Goal: Transaction & Acquisition: Book appointment/travel/reservation

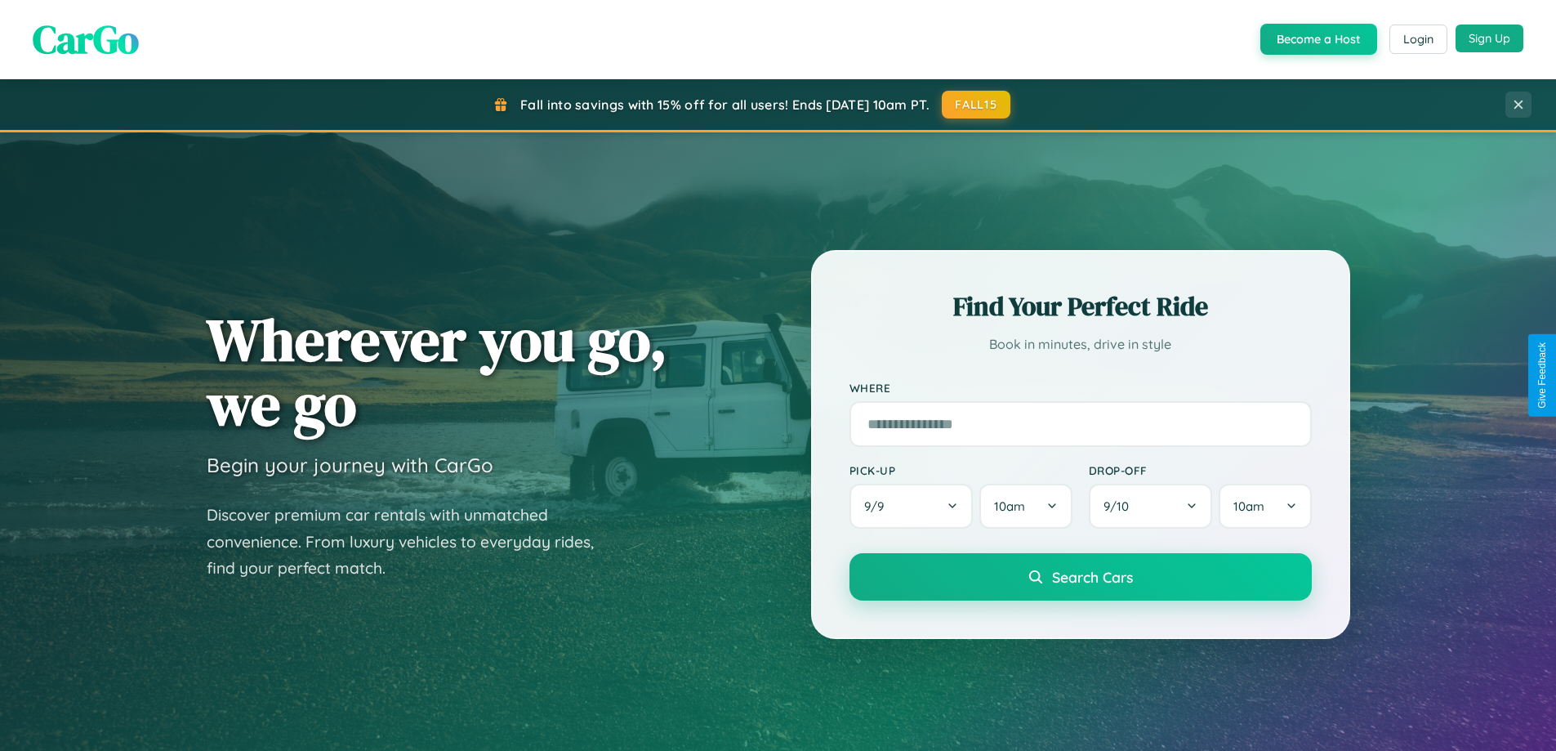
click at [1489, 38] on button "Sign Up" at bounding box center [1490, 39] width 68 height 28
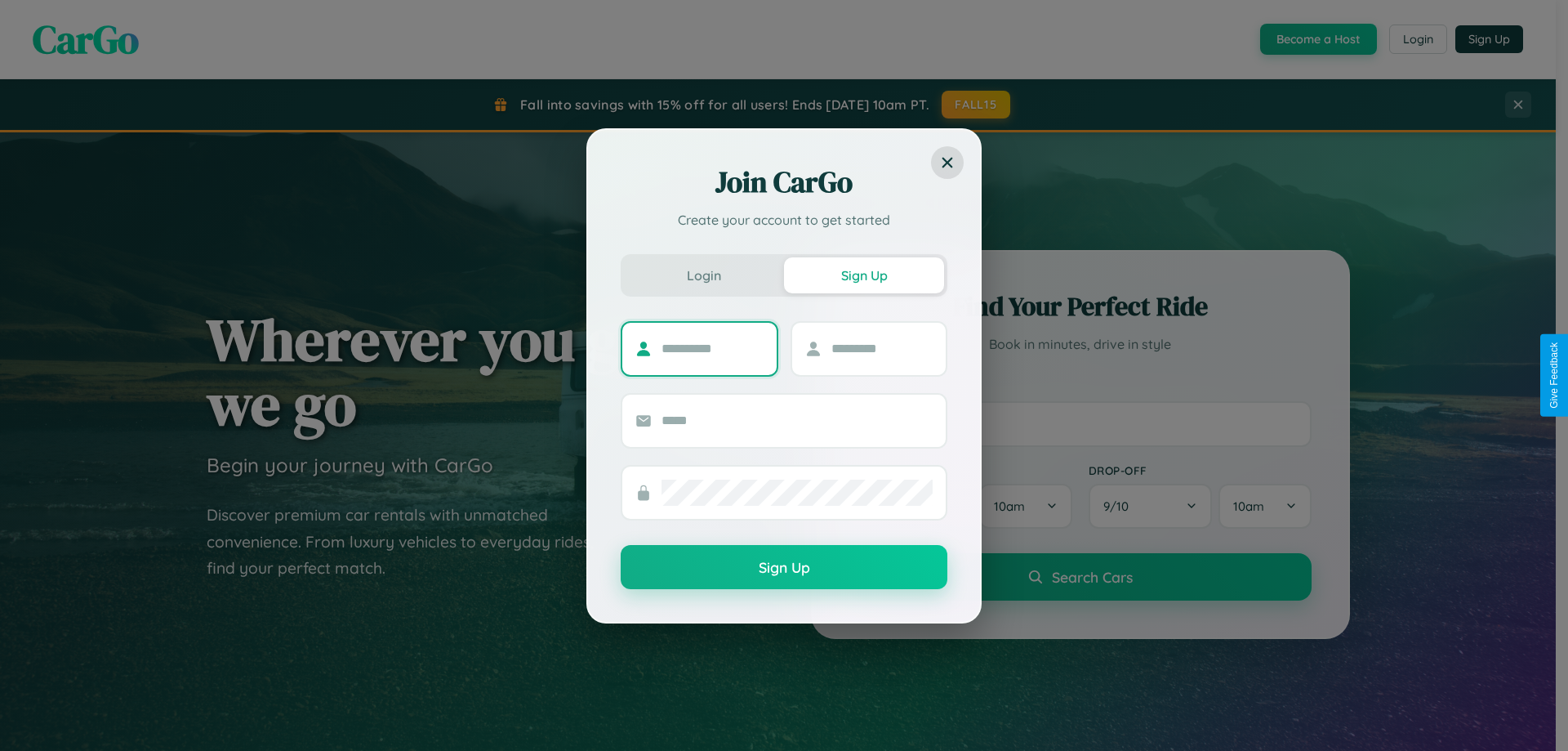
click at [712, 348] on input "text" at bounding box center [713, 349] width 102 height 26
type input "********"
click at [880, 348] on input "text" at bounding box center [882, 349] width 102 height 26
type input "******"
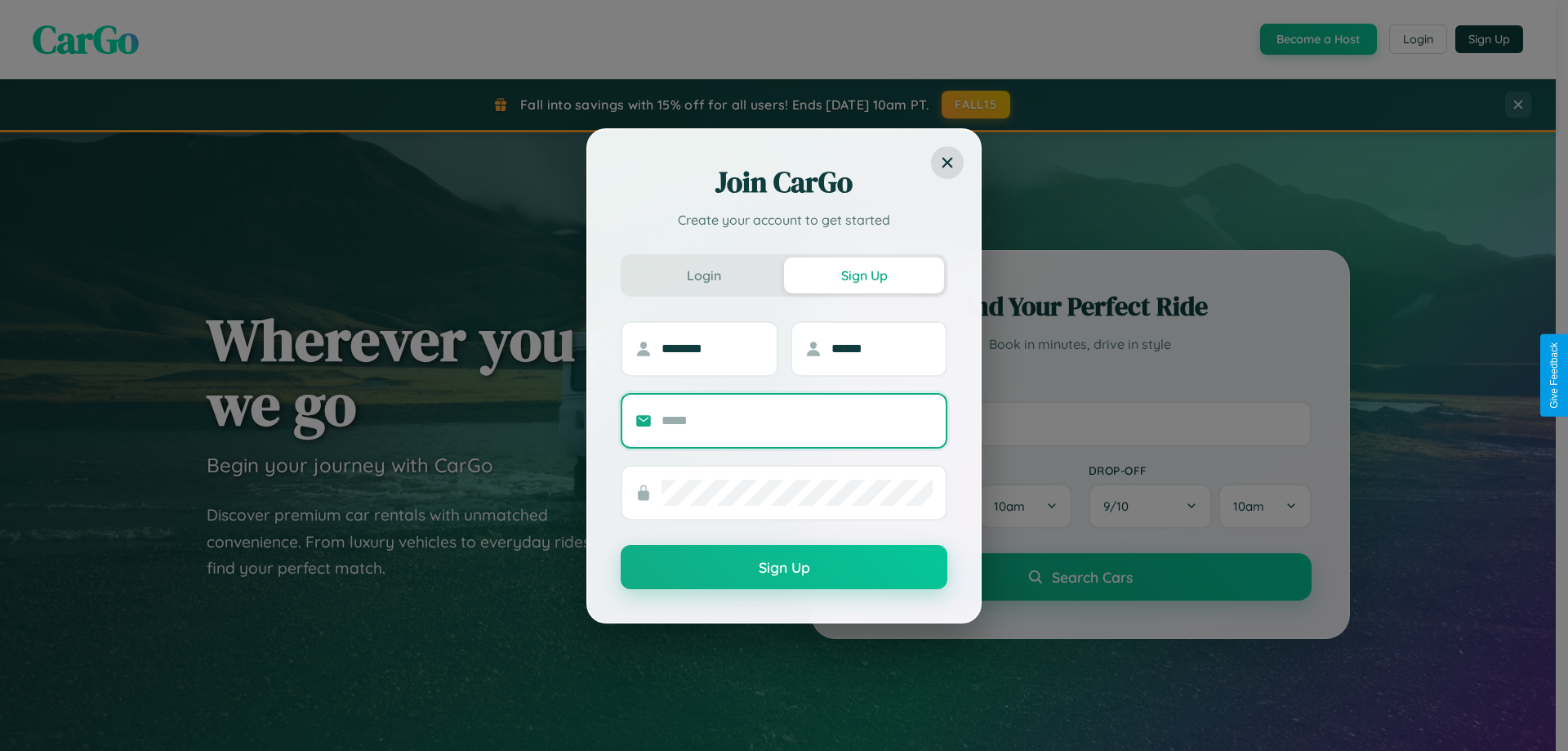
click at [796, 420] on input "text" at bounding box center [796, 421] width 271 height 26
type input "**********"
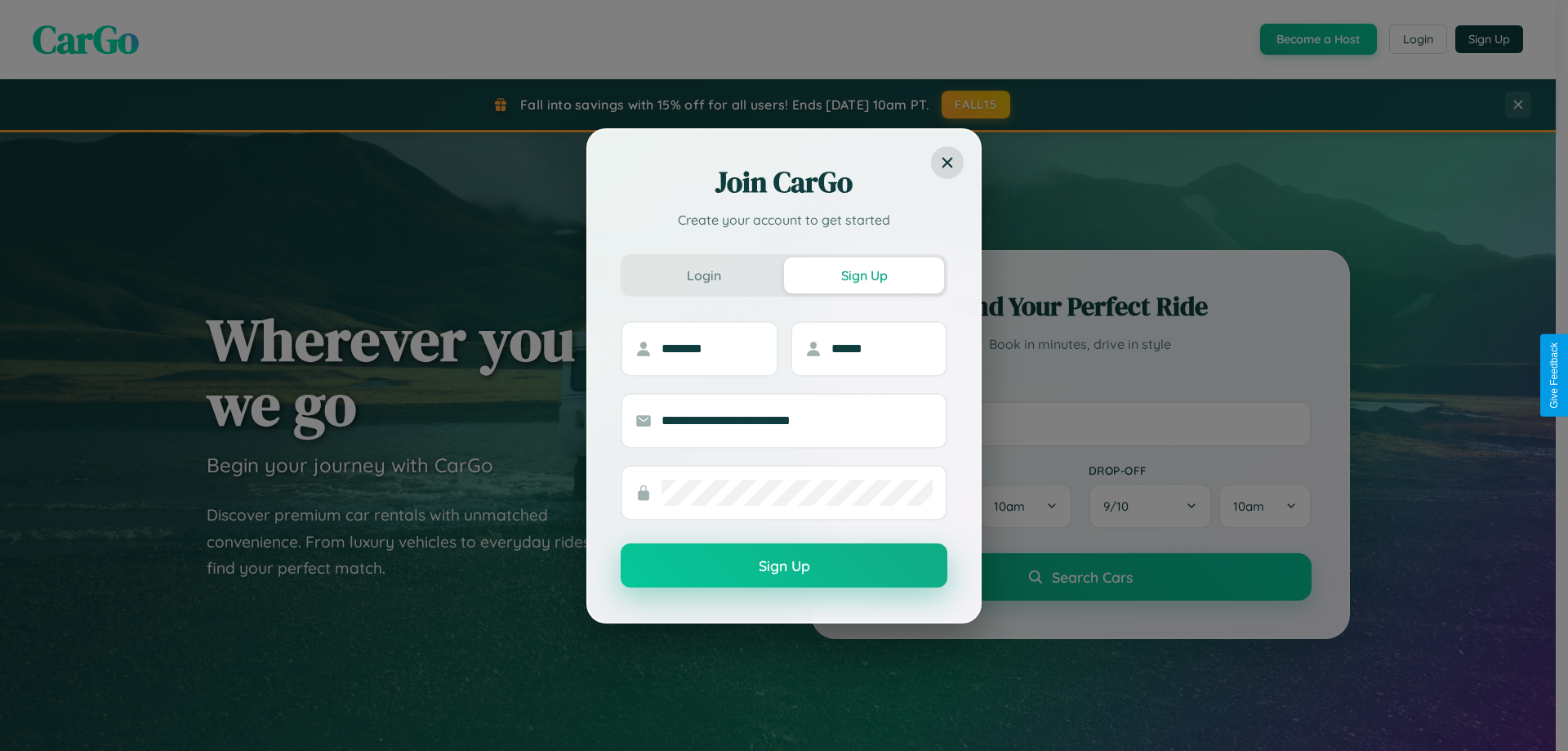
click at [784, 566] on button "Sign Up" at bounding box center [784, 565] width 327 height 44
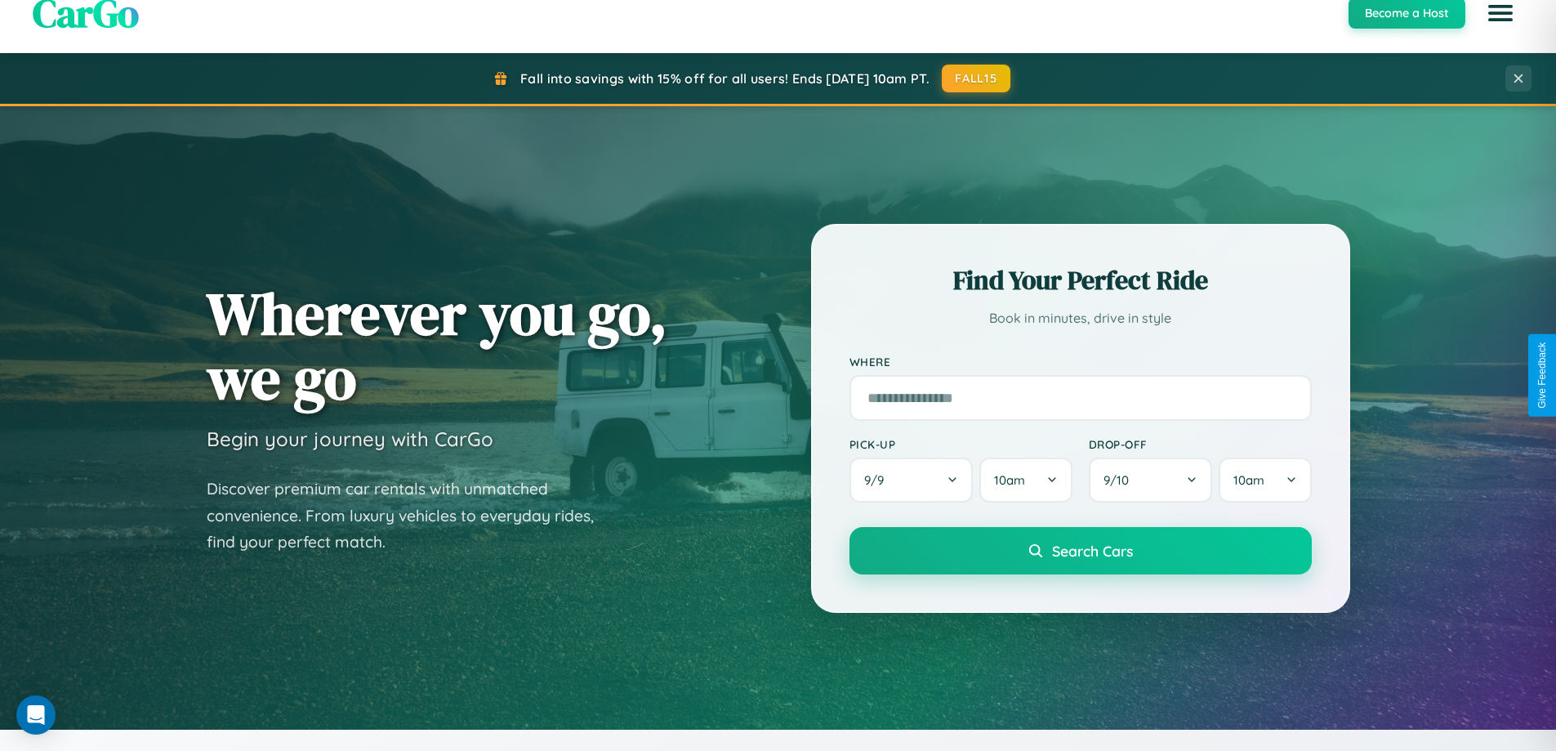
scroll to position [704, 0]
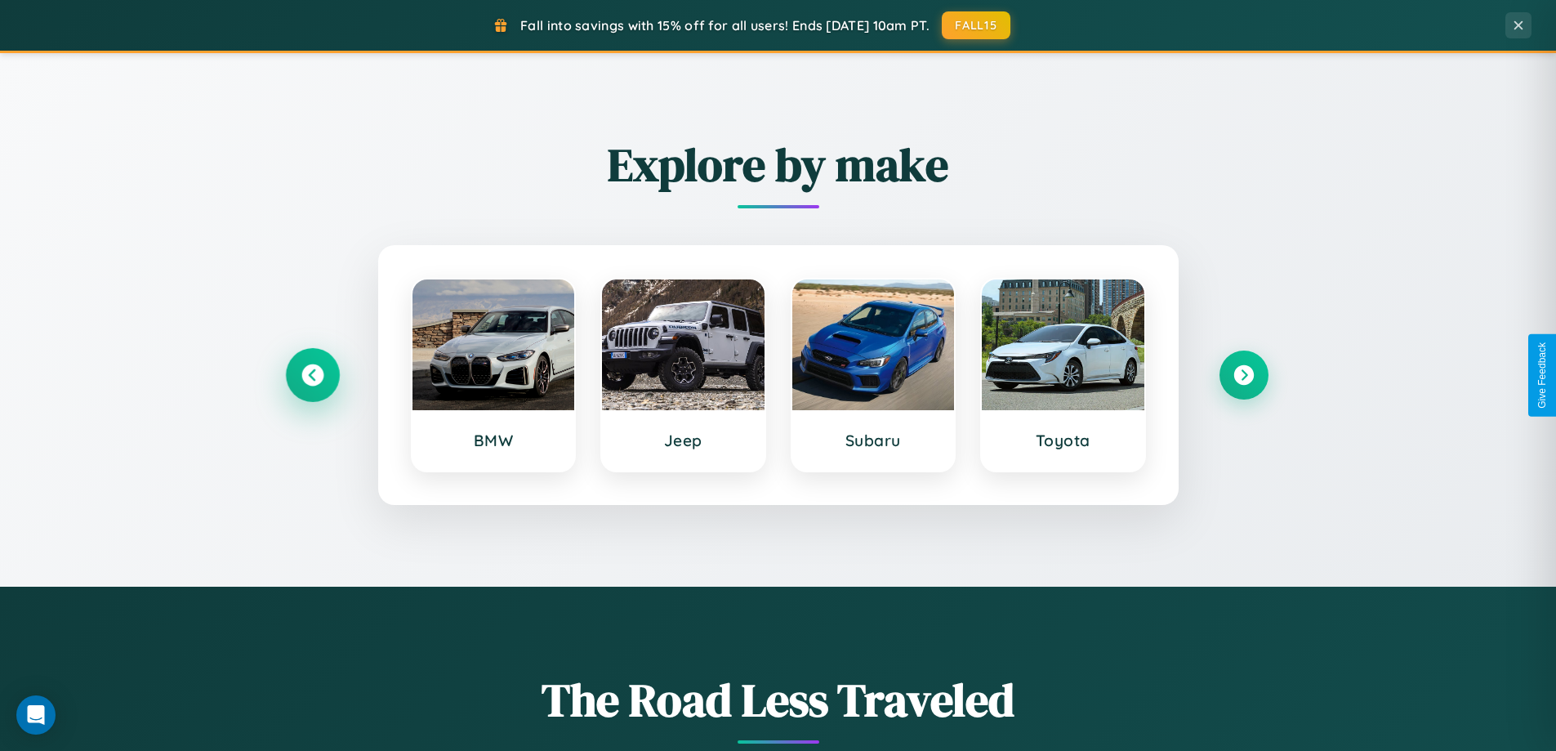
click at [312, 375] on icon at bounding box center [312, 375] width 22 height 22
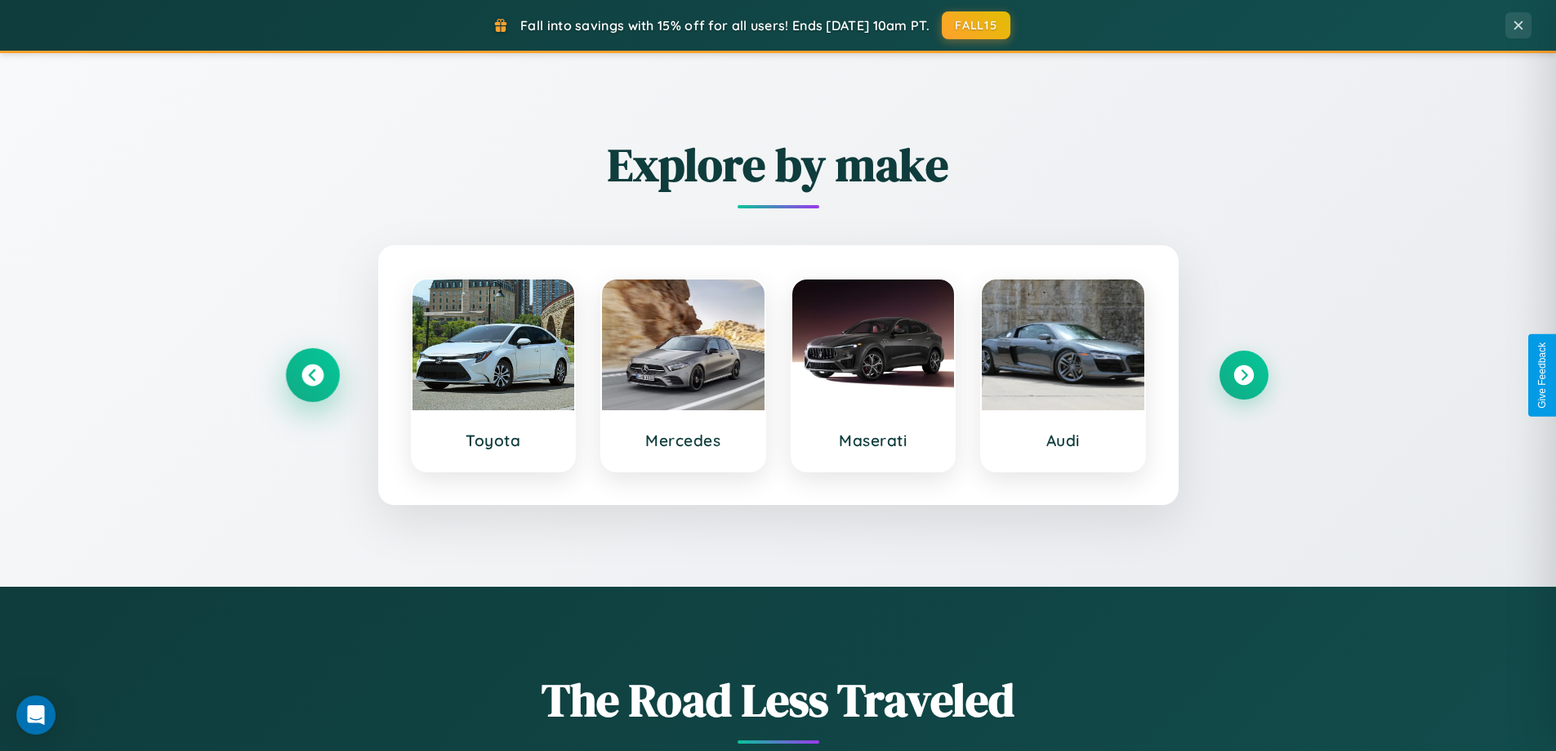
click at [312, 375] on icon at bounding box center [312, 375] width 22 height 22
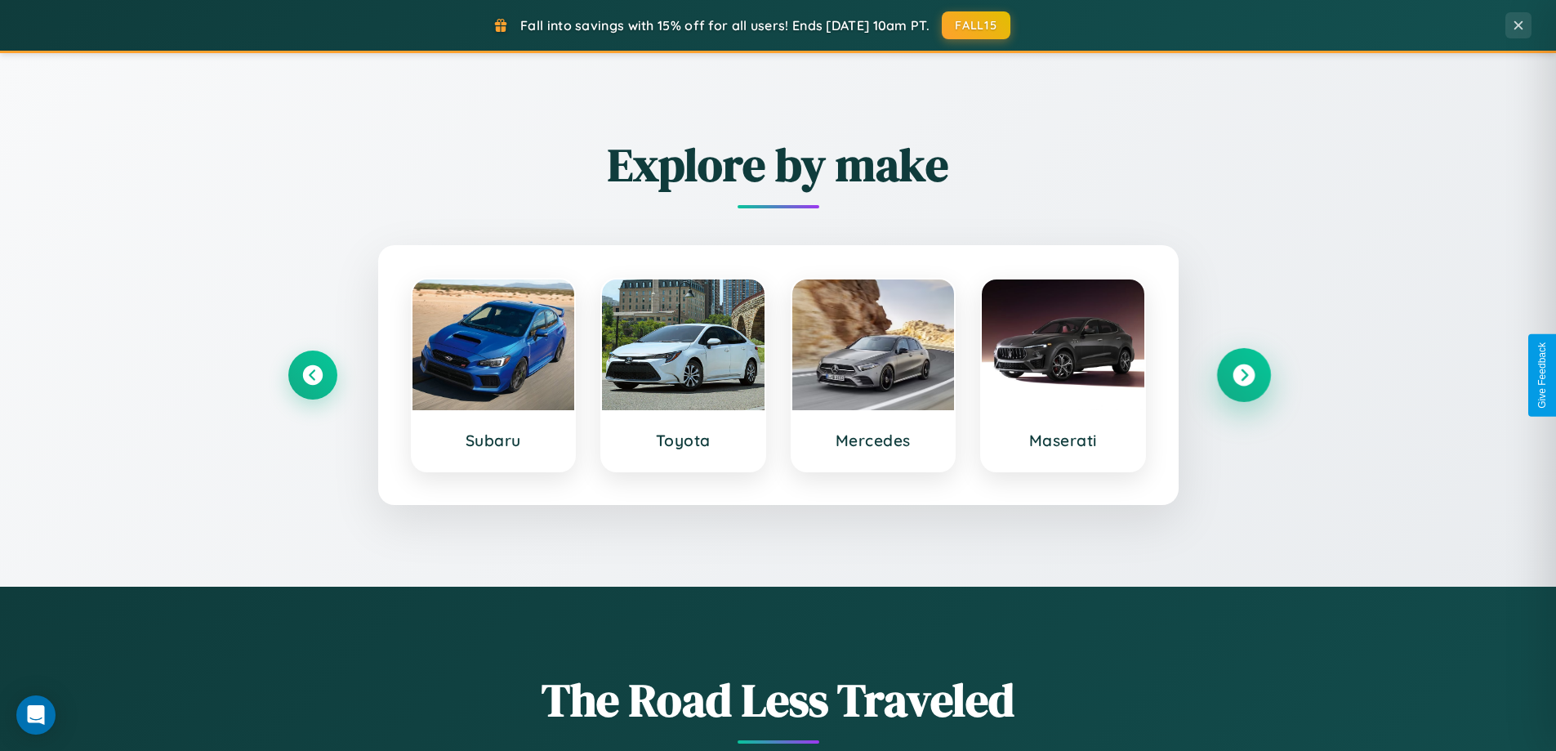
click at [1243, 375] on icon at bounding box center [1244, 375] width 22 height 22
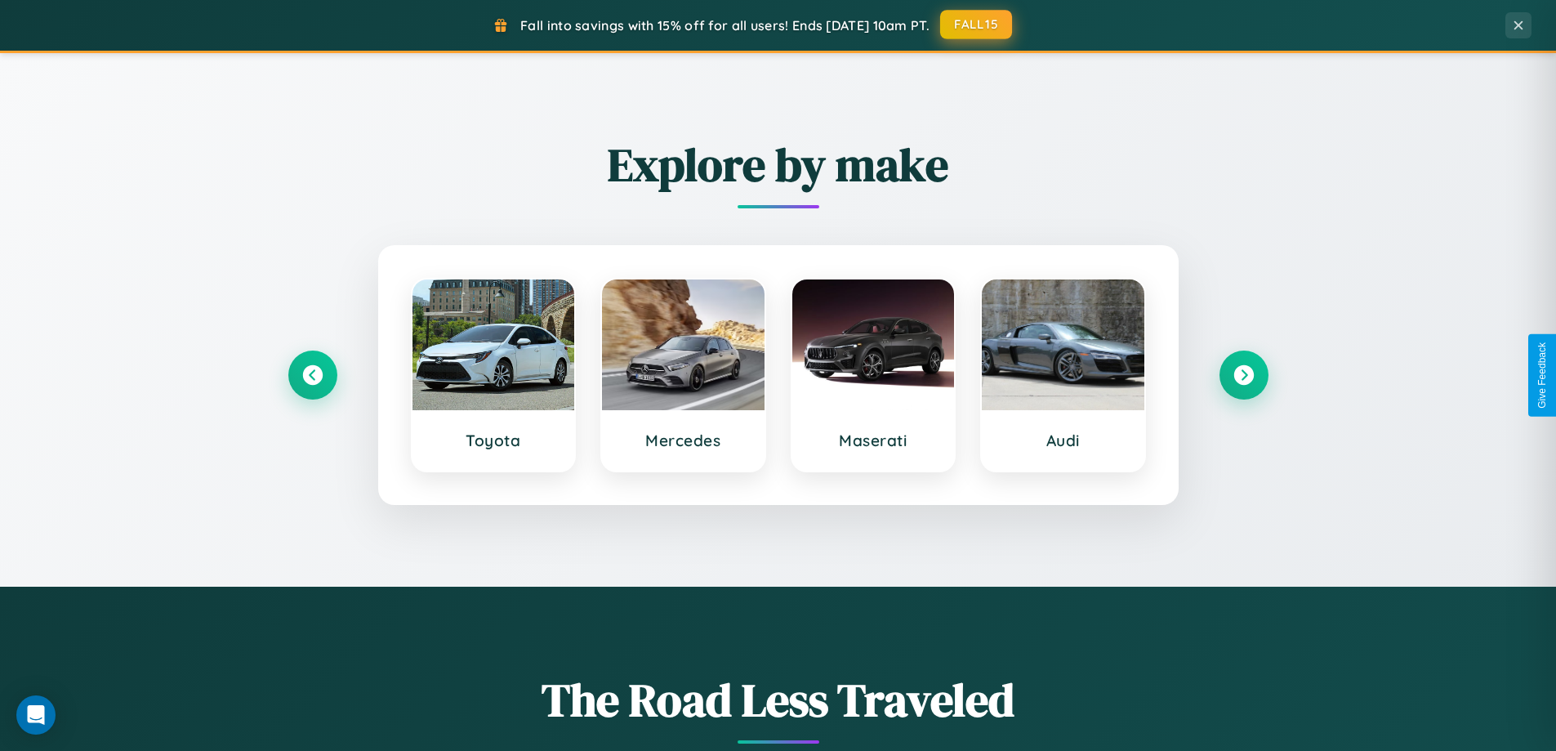
click at [977, 25] on button "FALL15" at bounding box center [976, 24] width 72 height 29
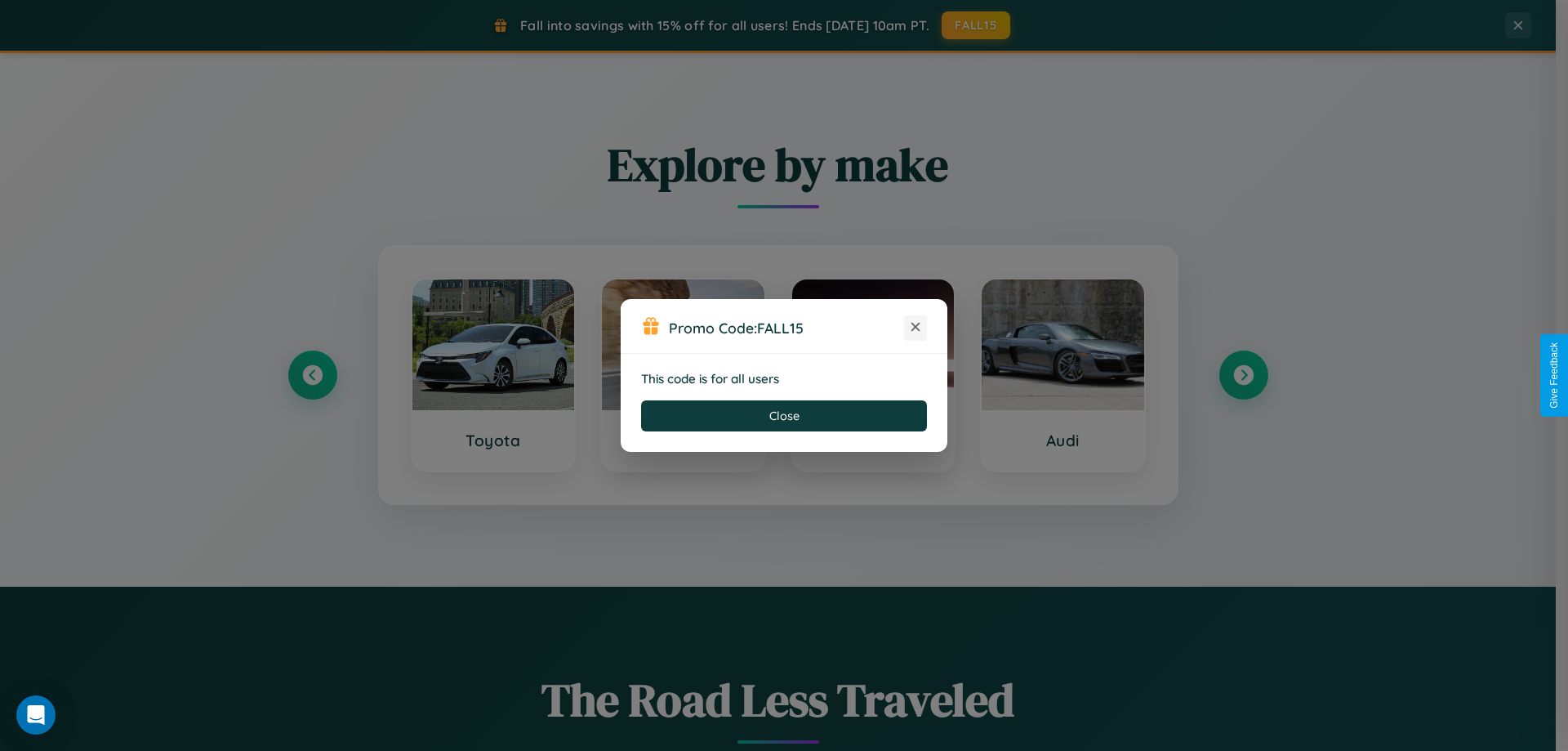
click at [915, 328] on icon at bounding box center [915, 327] width 16 height 16
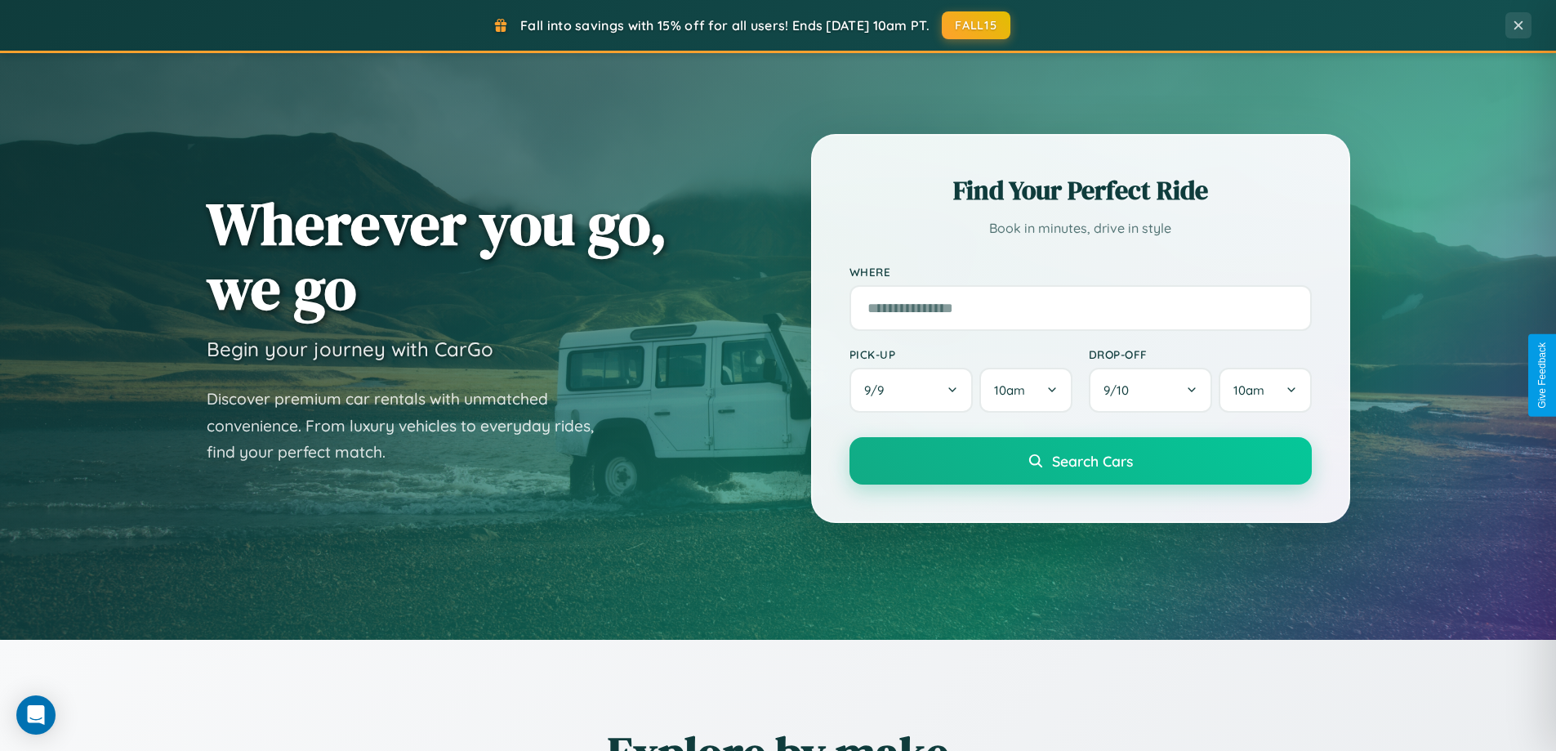
scroll to position [48, 0]
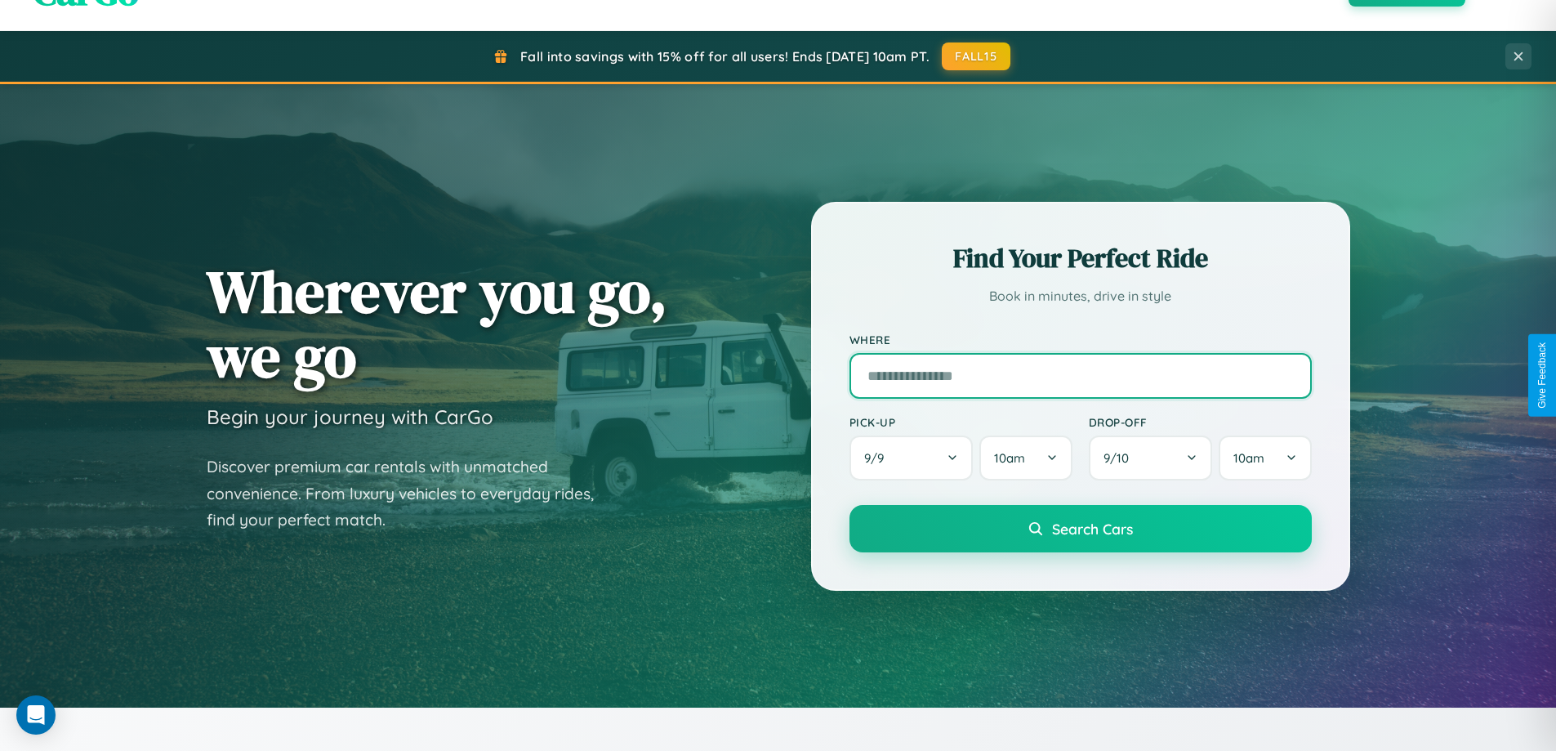
click at [1080, 375] on input "text" at bounding box center [1081, 376] width 462 height 46
type input "**********"
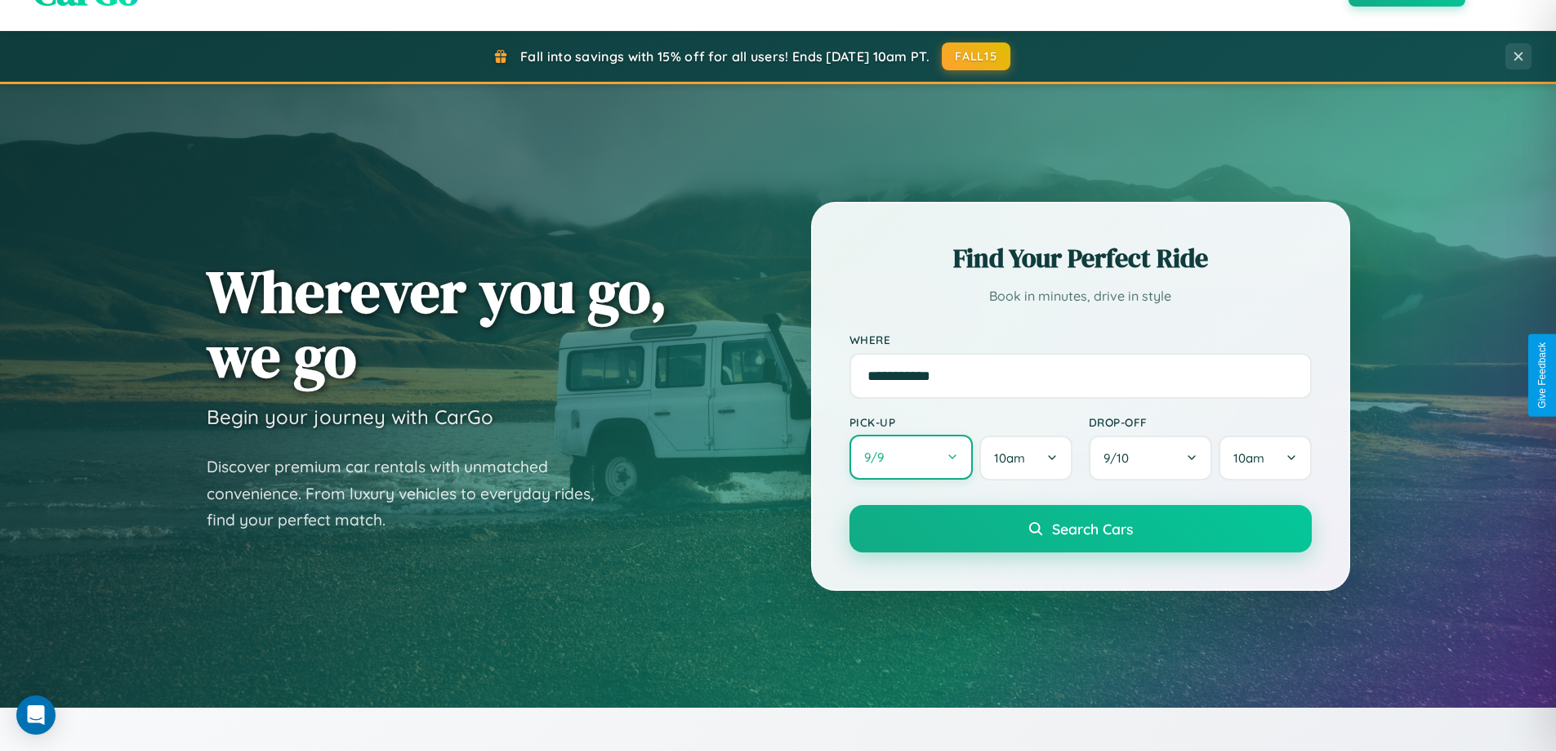
click at [911, 457] on button "9 / 9" at bounding box center [912, 457] width 124 height 45
select select "*"
select select "****"
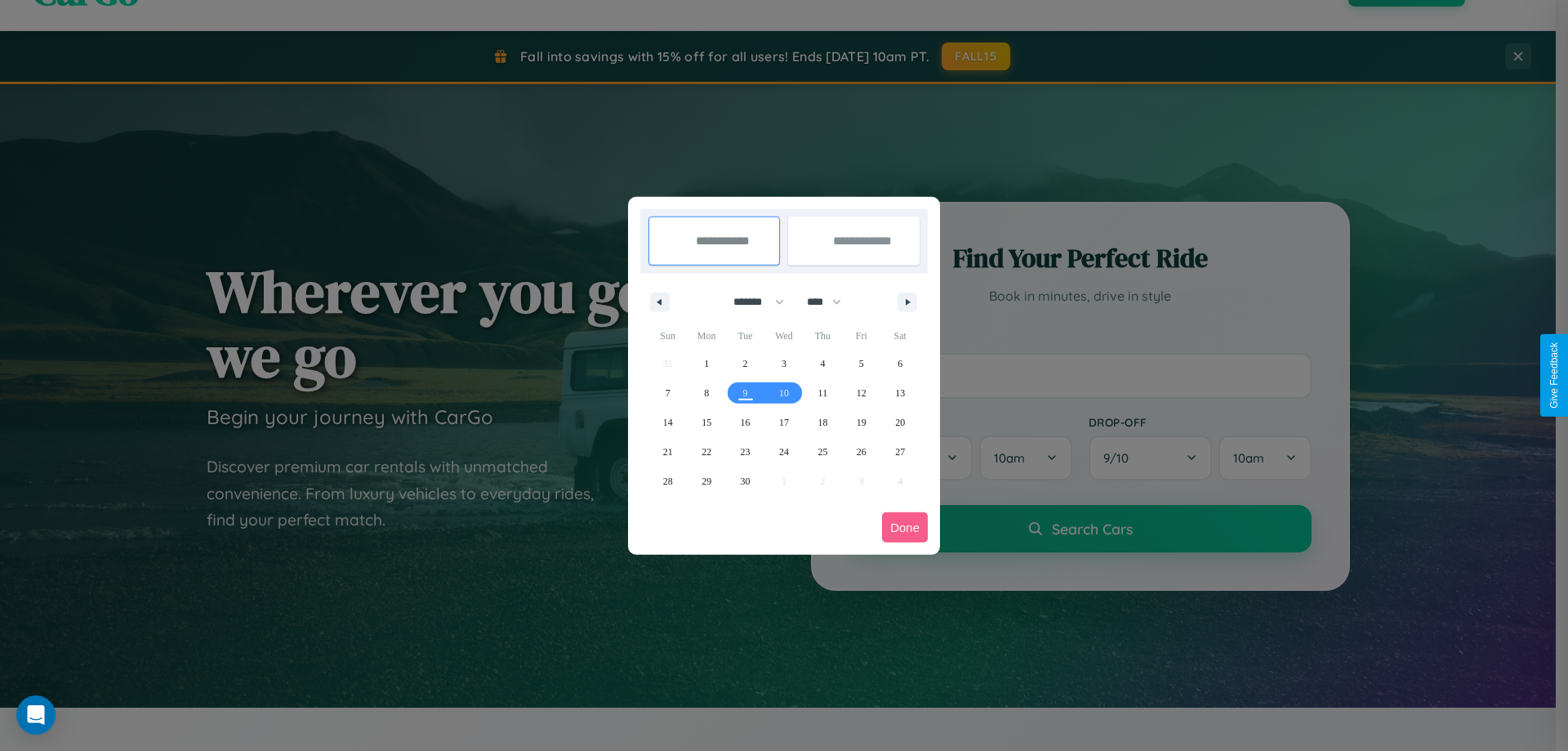
drag, startPoint x: 752, startPoint y: 301, endPoint x: 784, endPoint y: 328, distance: 41.9
click at [752, 301] on select "******* ******** ***** ***** *** **** **** ****** ********* ******* ******** **…" at bounding box center [755, 301] width 69 height 27
select select "*"
click at [745, 392] on span "7" at bounding box center [745, 392] width 5 height 29
type input "**********"
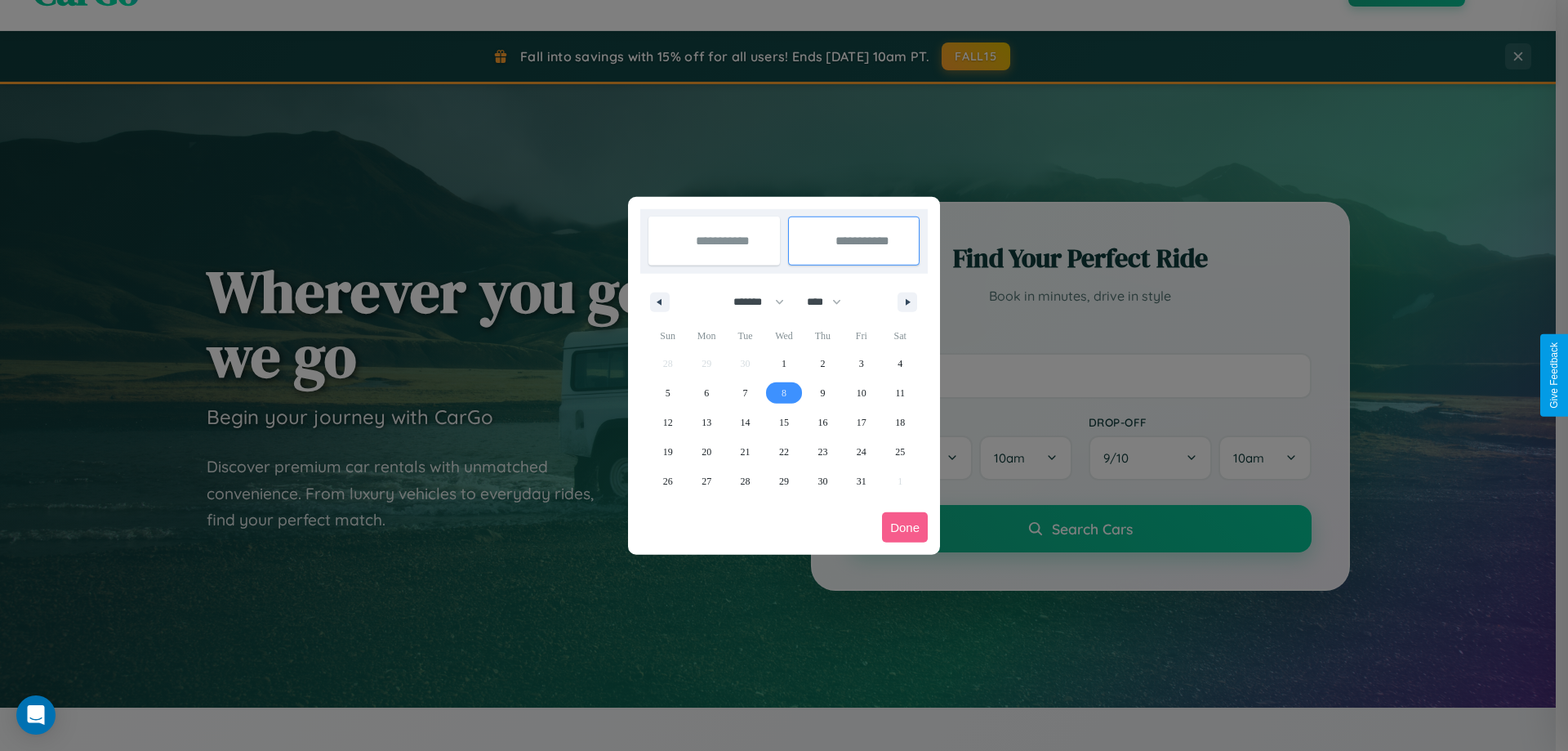
click at [783, 392] on span "8" at bounding box center [784, 392] width 5 height 29
type input "**********"
click at [904, 527] on button "Done" at bounding box center [904, 527] width 46 height 30
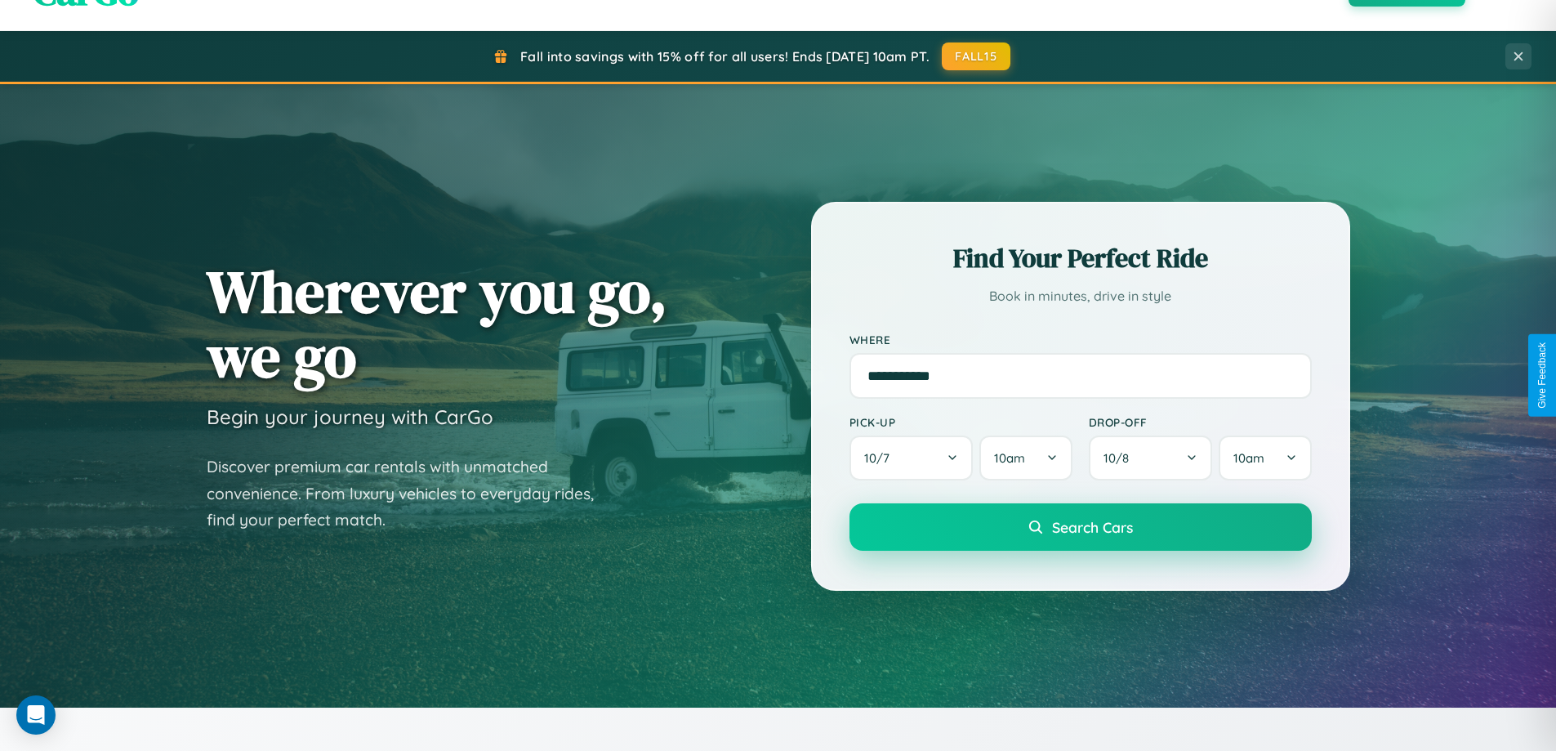
click at [1080, 527] on span "Search Cars" at bounding box center [1092, 527] width 81 height 18
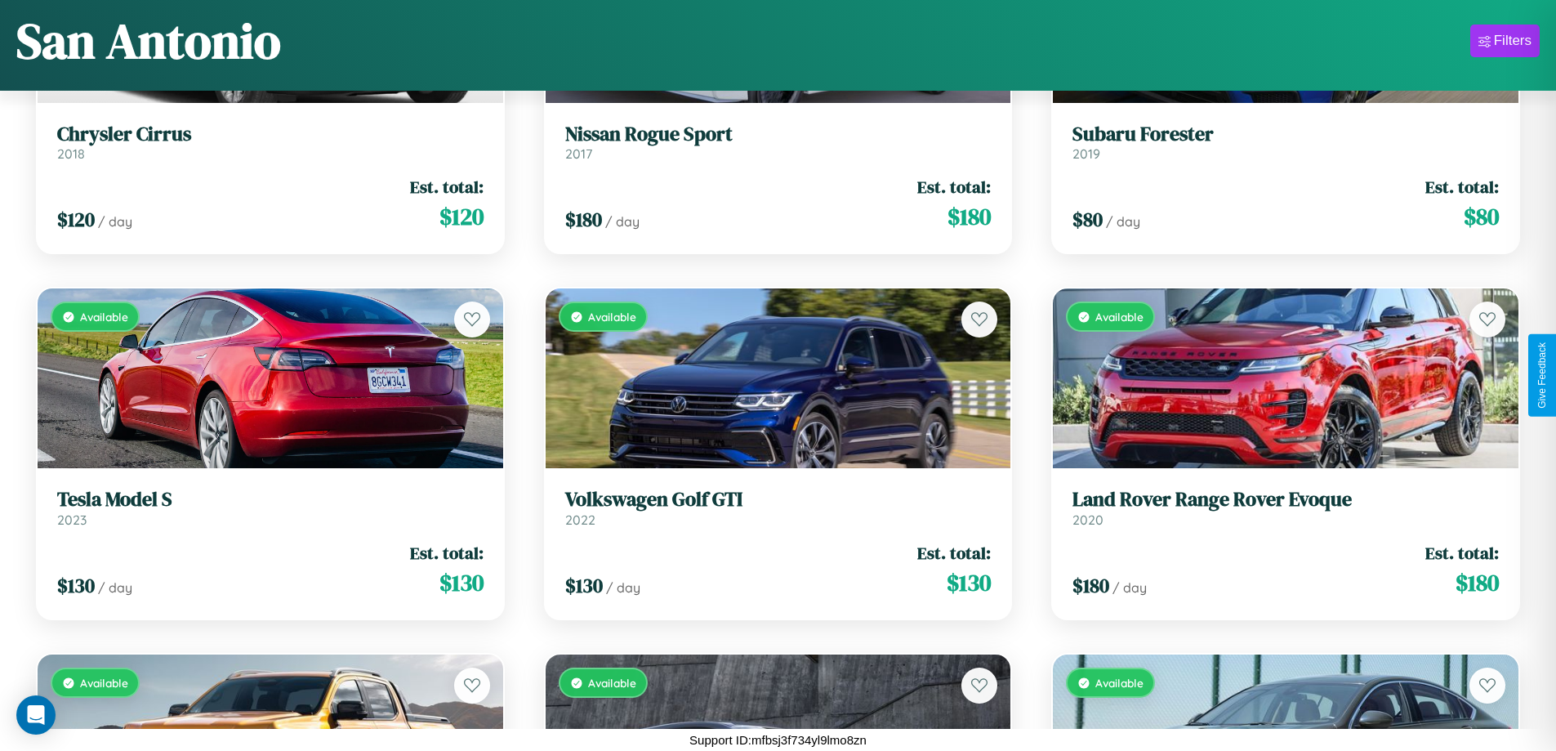
scroll to position [5717, 0]
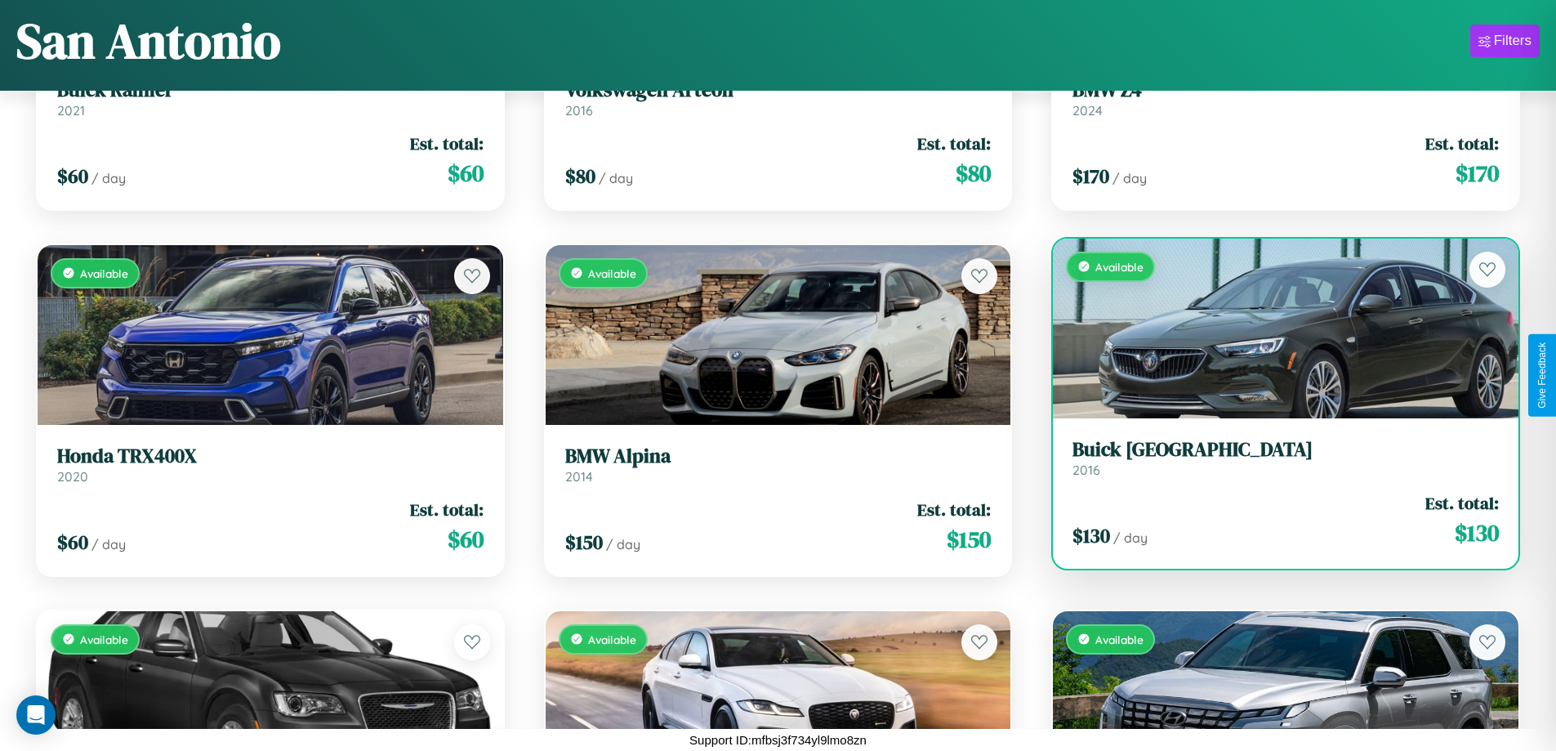
click at [1275, 328] on div "Available" at bounding box center [1286, 329] width 466 height 180
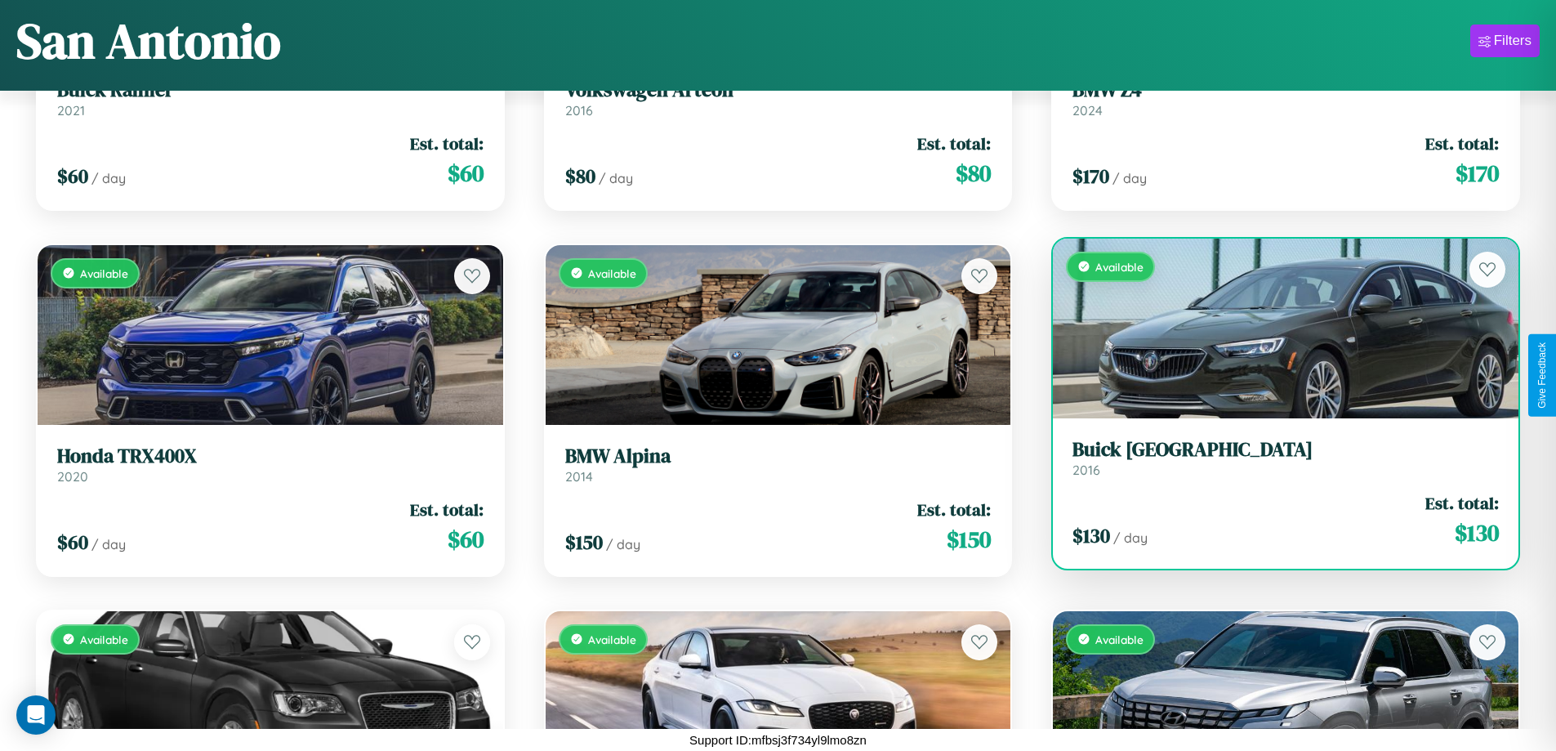
click at [1275, 328] on div "Available" at bounding box center [1286, 329] width 466 height 180
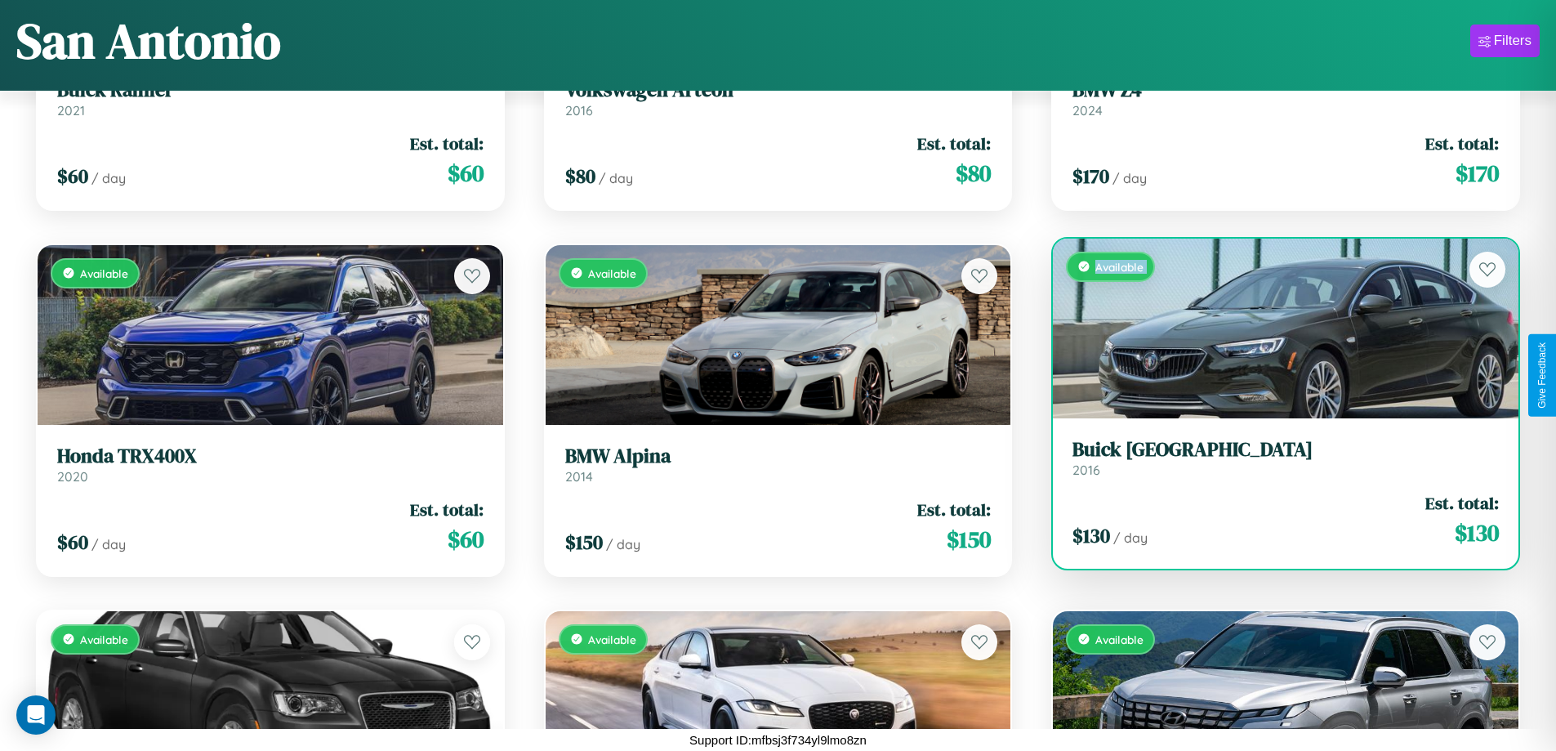
click at [1275, 328] on div "Available" at bounding box center [1286, 329] width 466 height 180
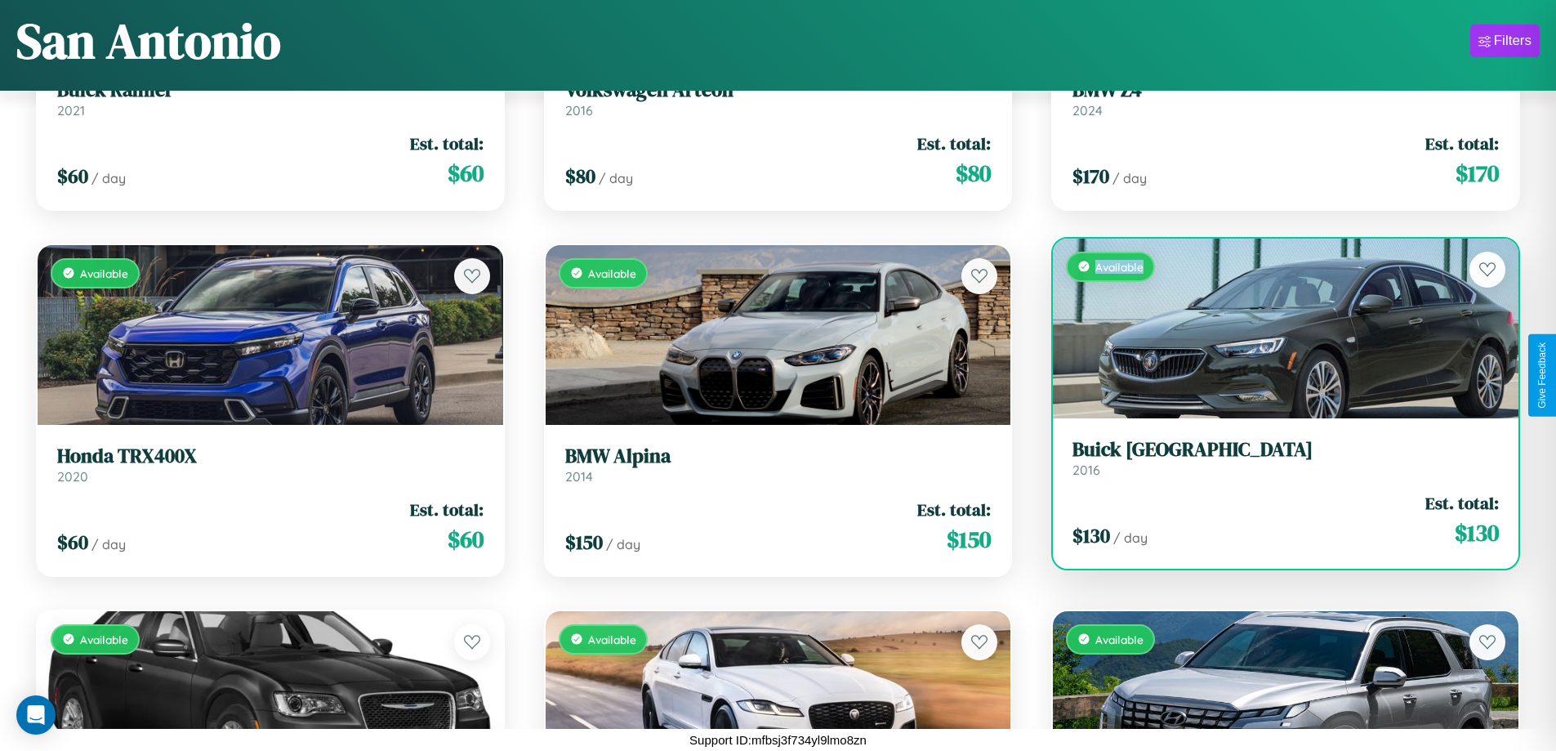
click at [1275, 328] on div "Available" at bounding box center [1286, 329] width 466 height 180
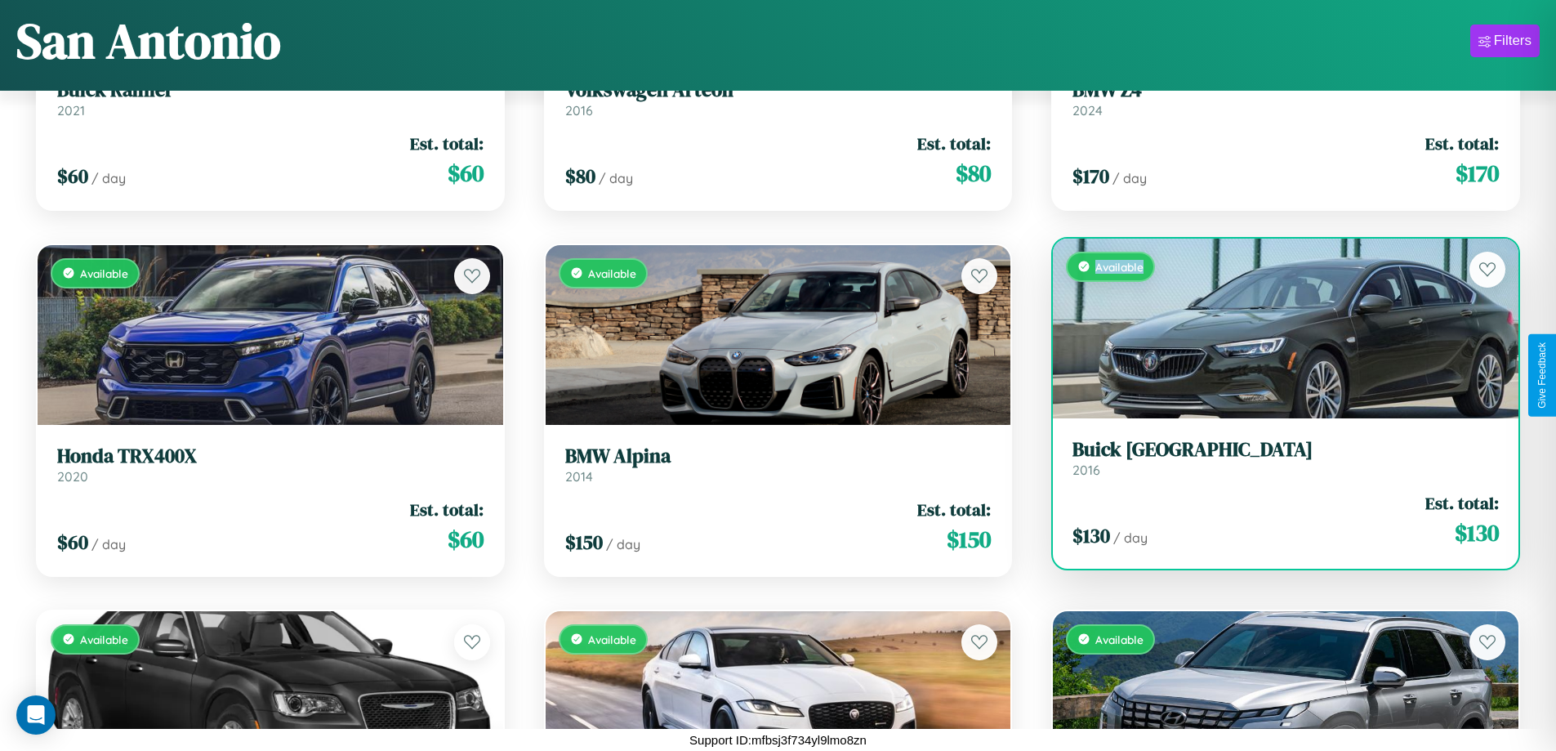
click at [1275, 328] on div "Available" at bounding box center [1286, 329] width 466 height 180
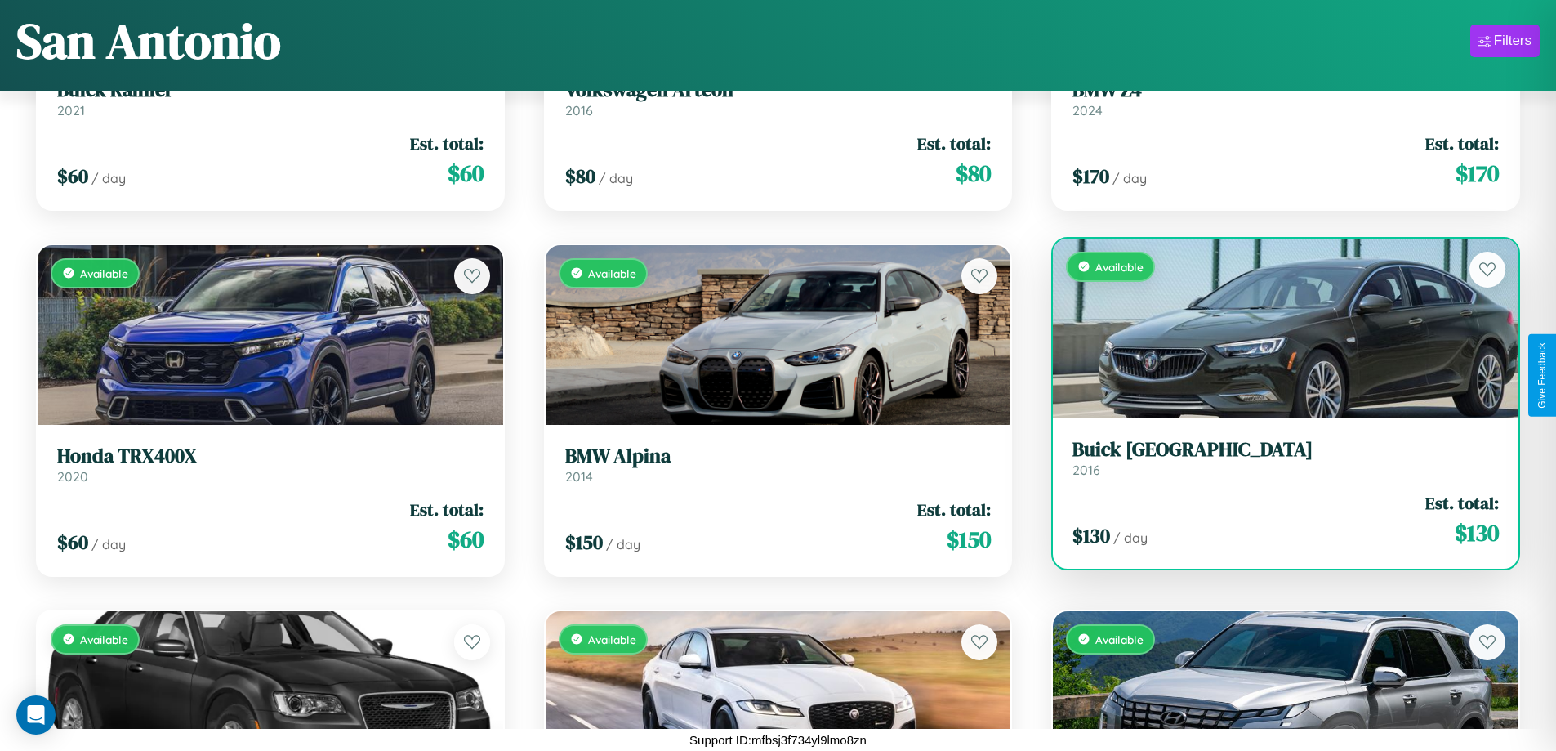
click at [1275, 457] on h3 "Buick Somerset" at bounding box center [1286, 450] width 426 height 24
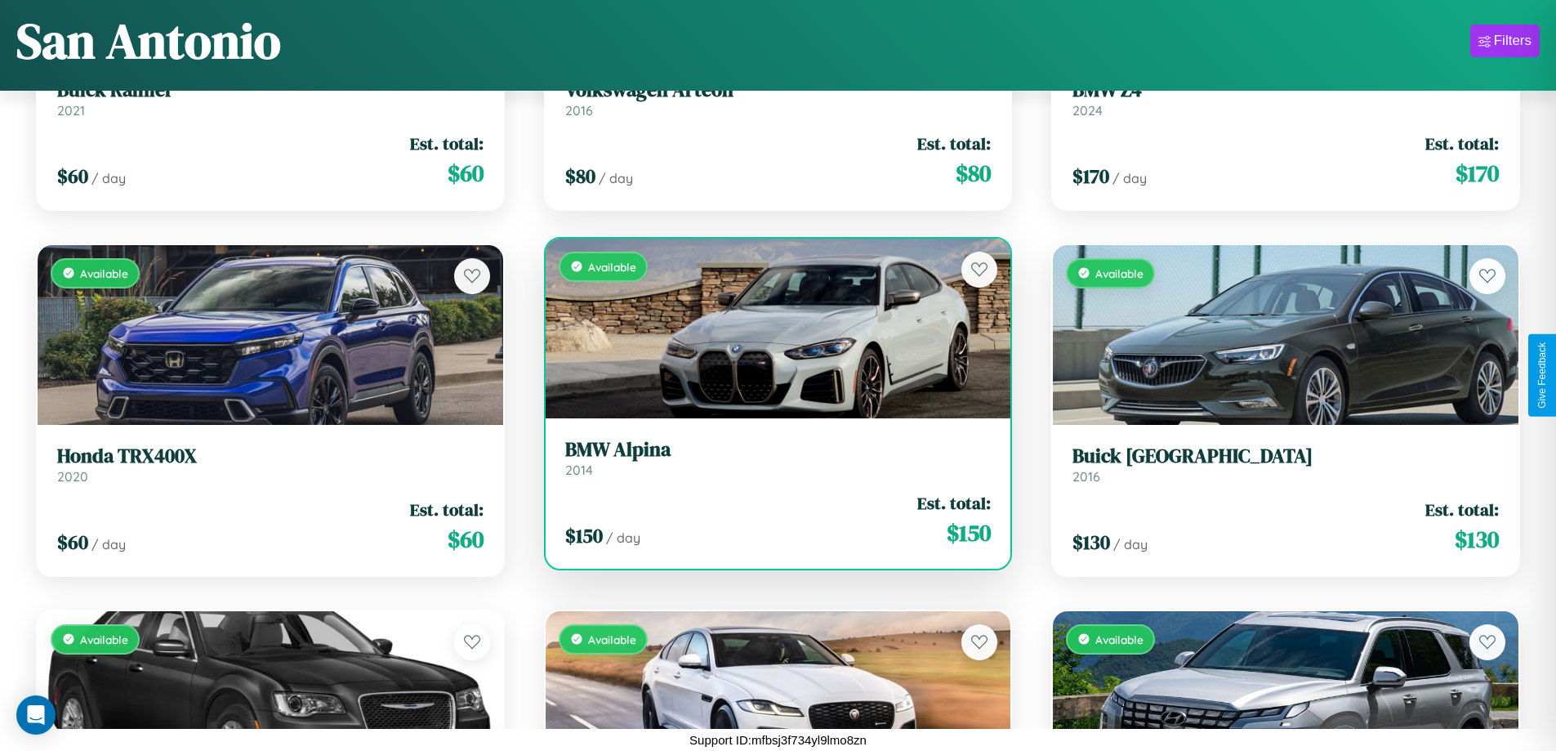
scroll to position [6449, 0]
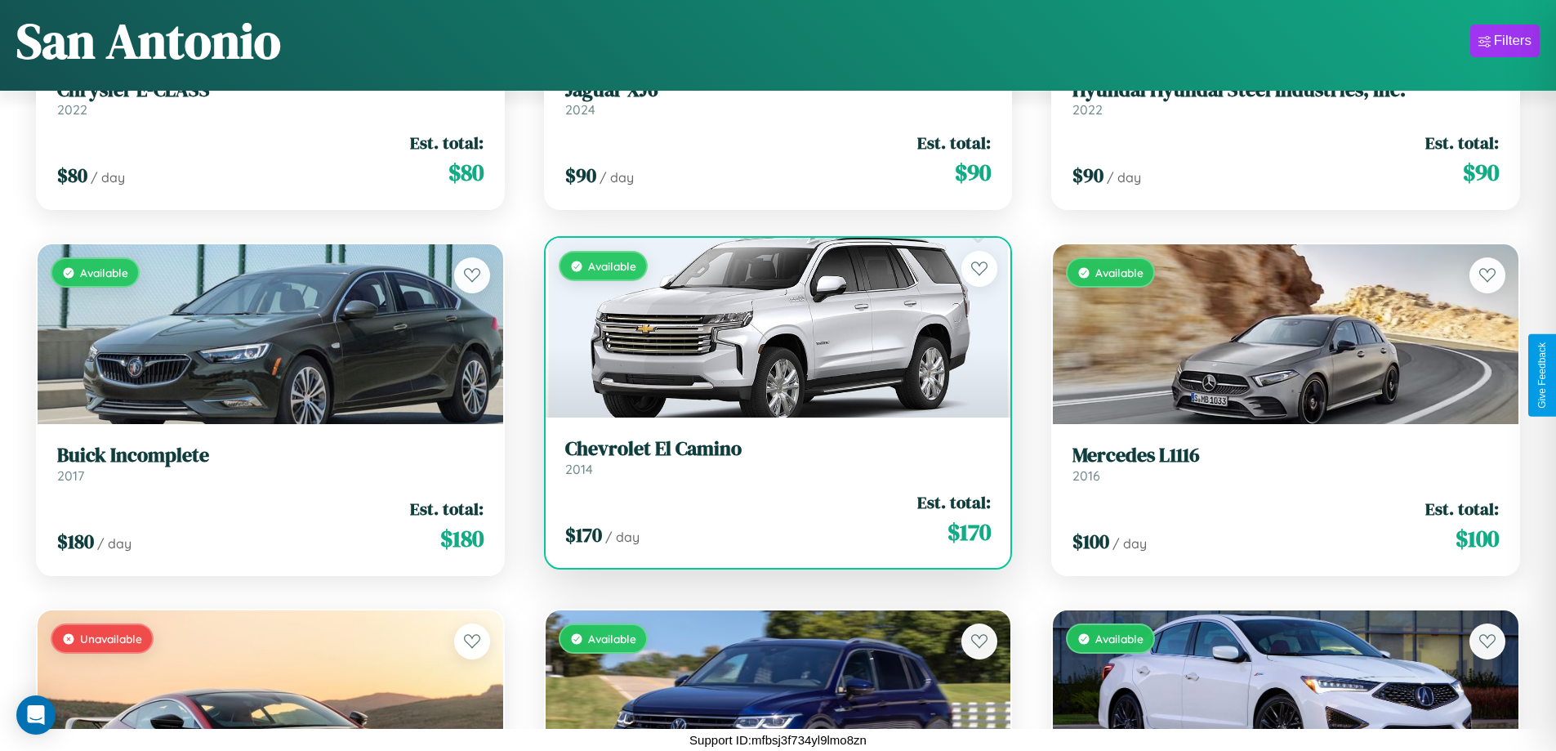
click at [771, 457] on h3 "Chevrolet El Camino" at bounding box center [778, 449] width 426 height 24
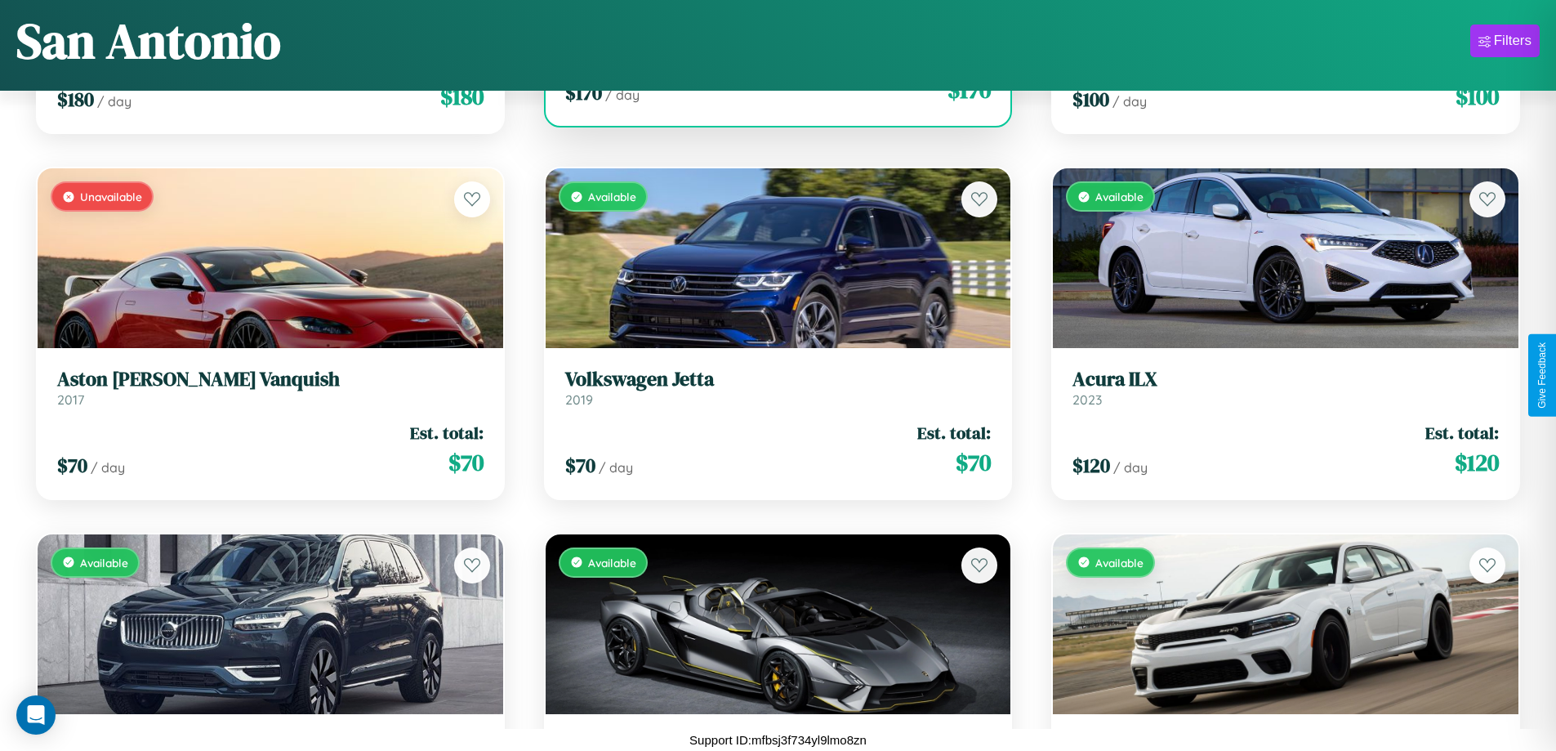
scroll to position [7912, 0]
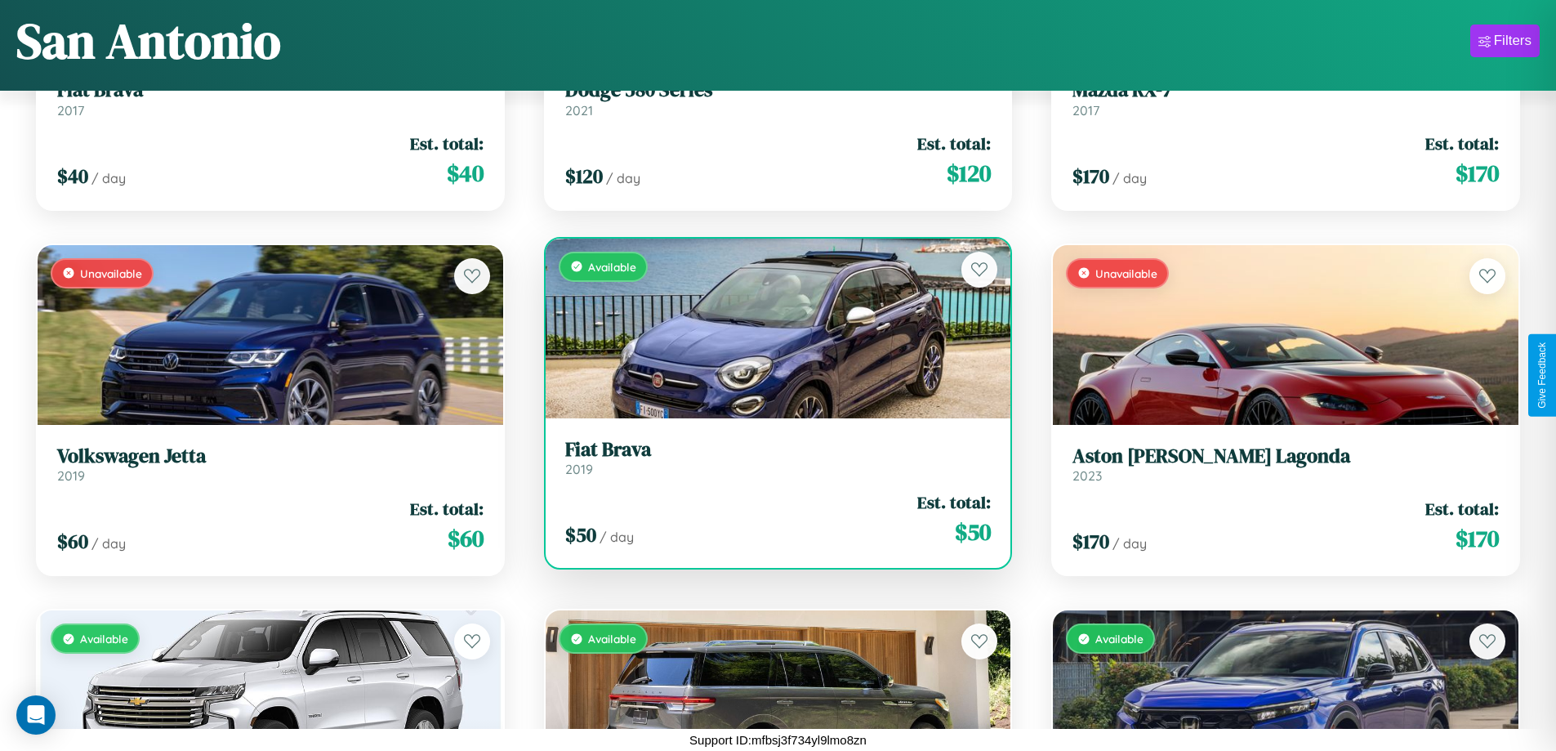
click at [771, 328] on div "Available" at bounding box center [779, 329] width 466 height 180
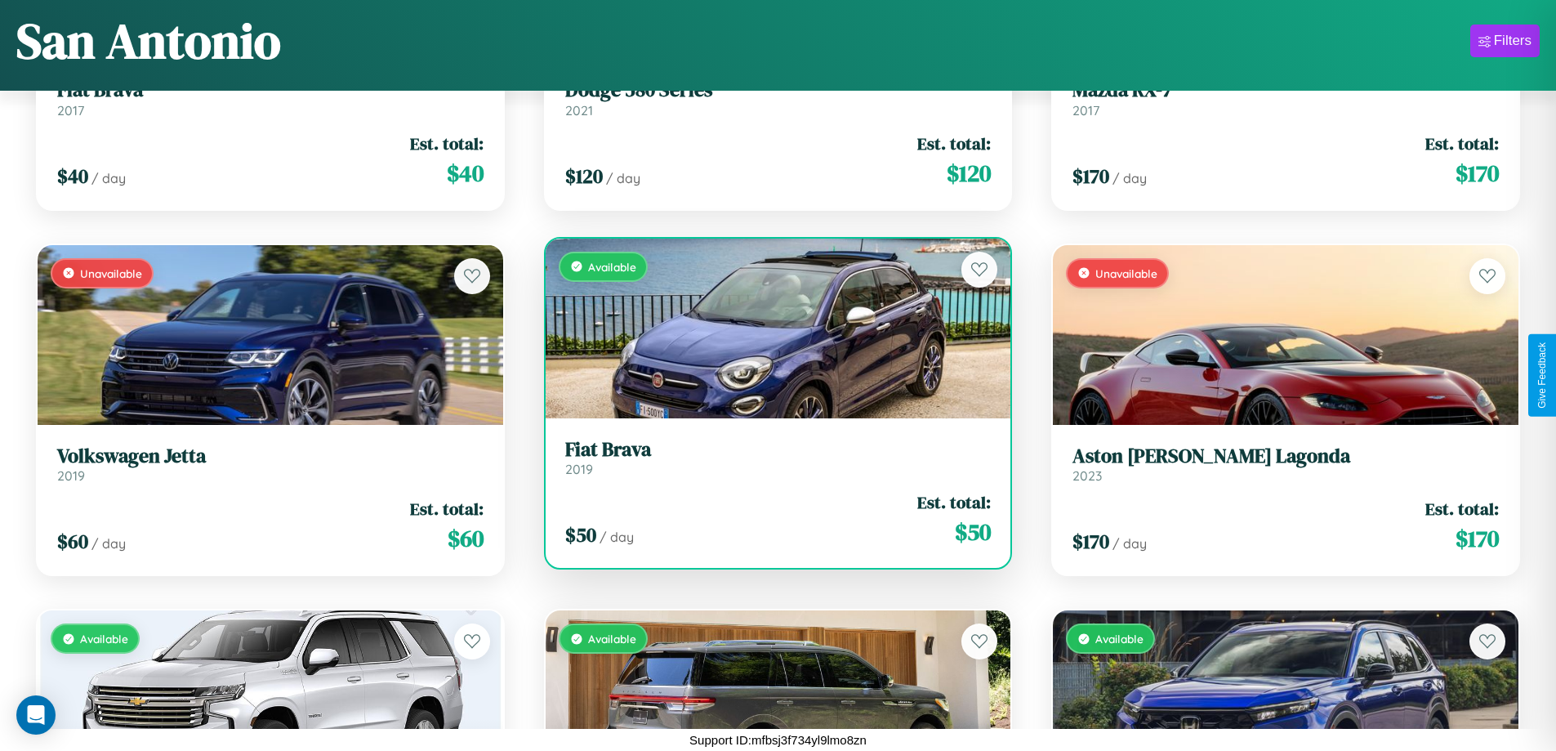
click at [771, 328] on div "Available" at bounding box center [779, 329] width 466 height 180
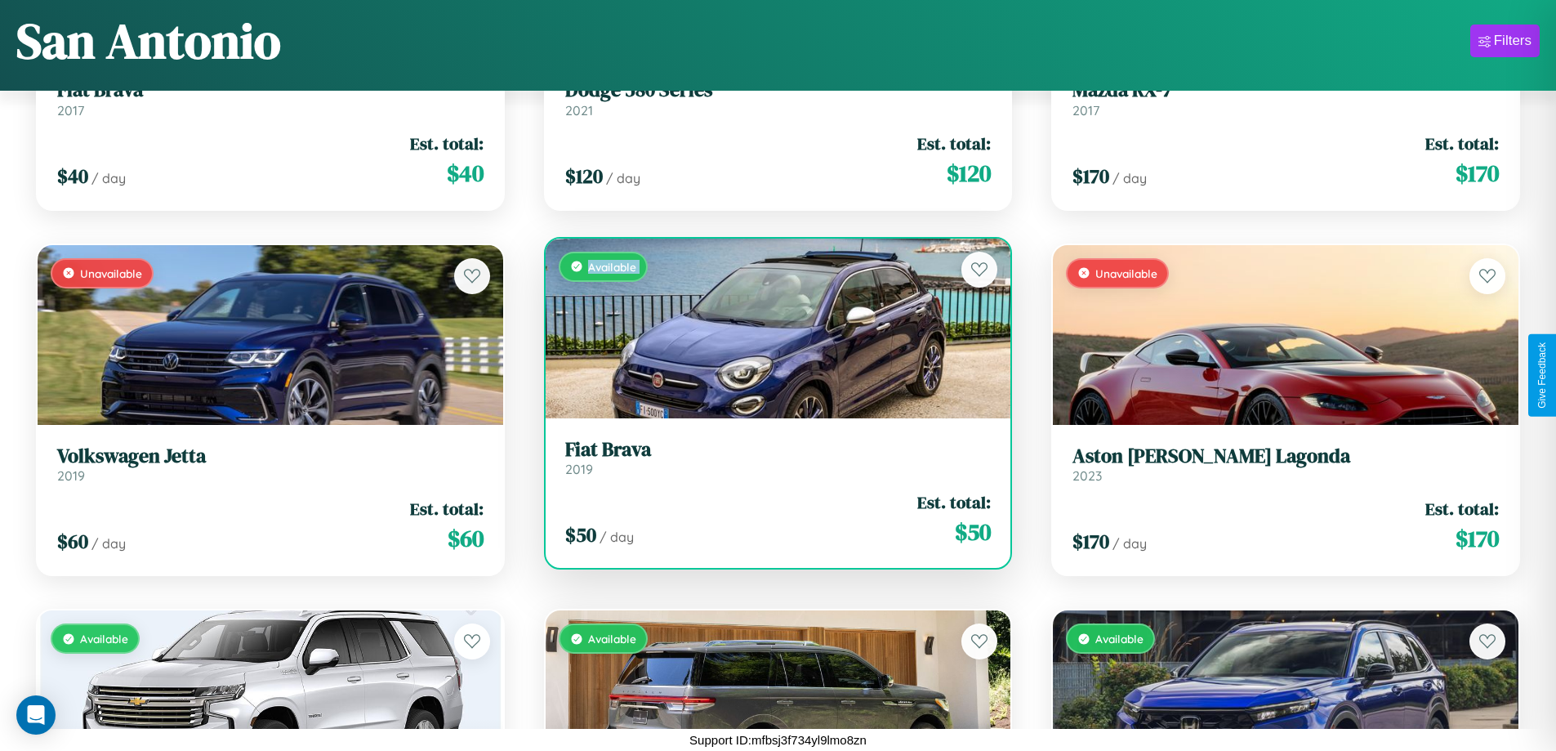
click at [771, 328] on div "Available" at bounding box center [779, 329] width 466 height 180
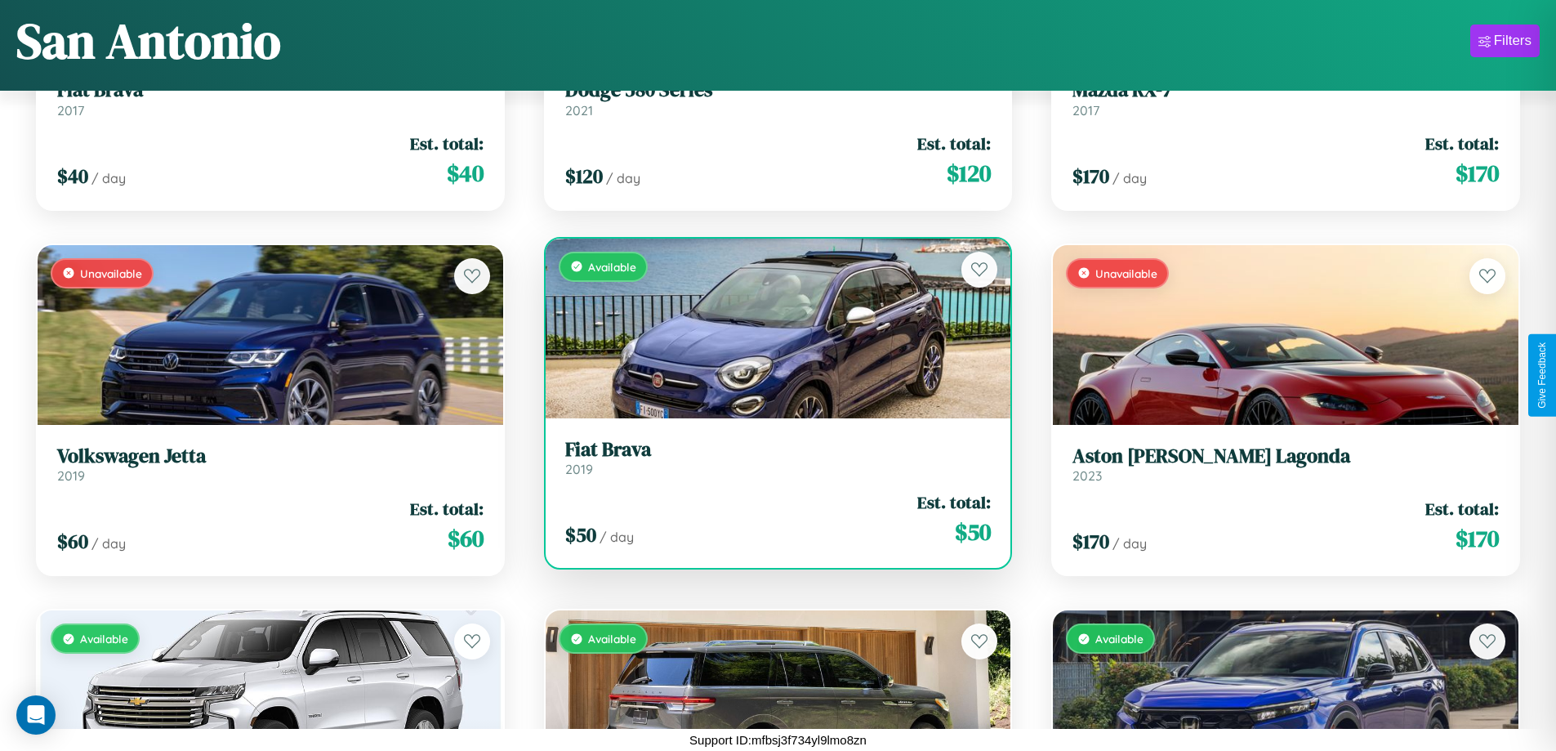
click at [771, 328] on div "Available" at bounding box center [779, 329] width 466 height 180
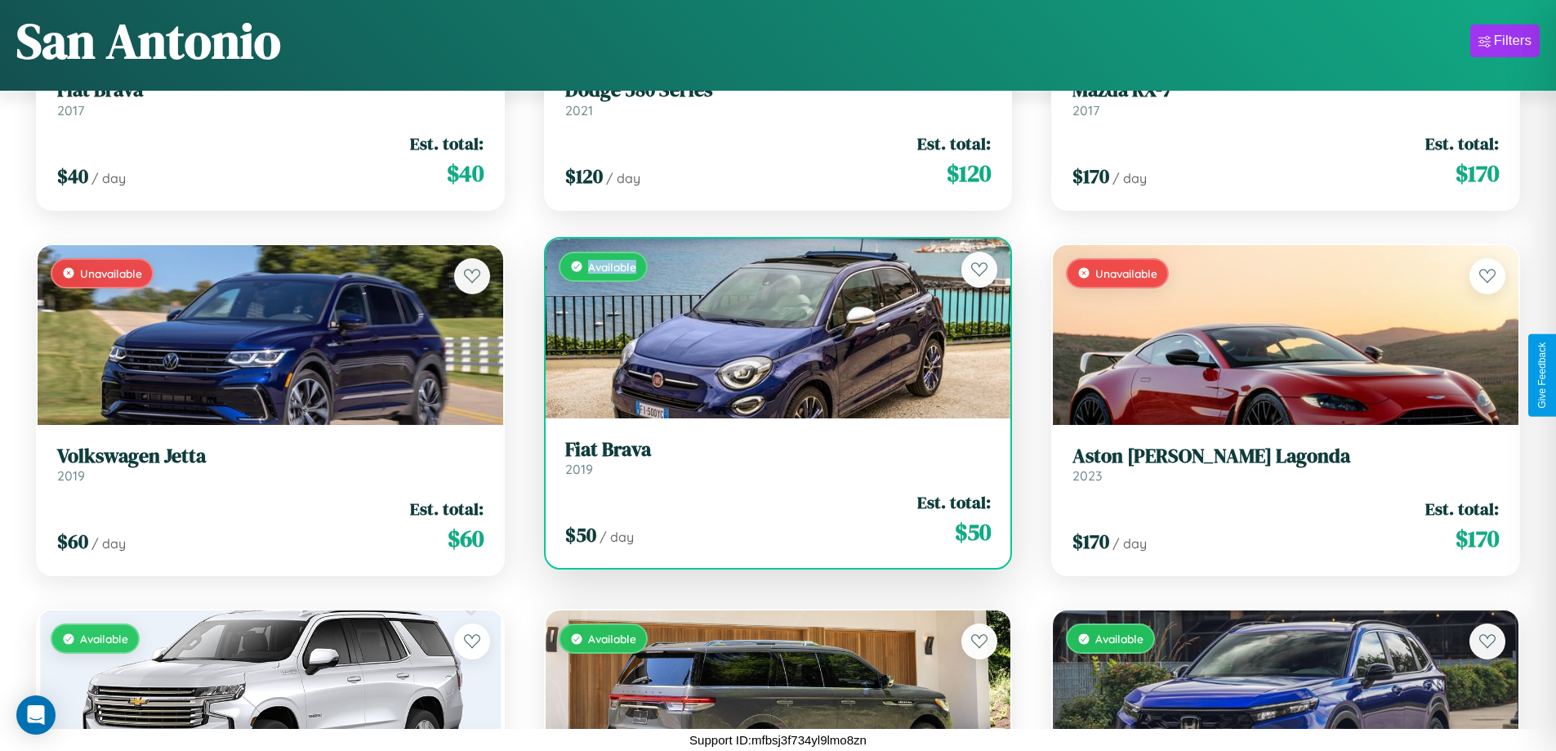
click at [771, 328] on div "Available" at bounding box center [779, 329] width 466 height 180
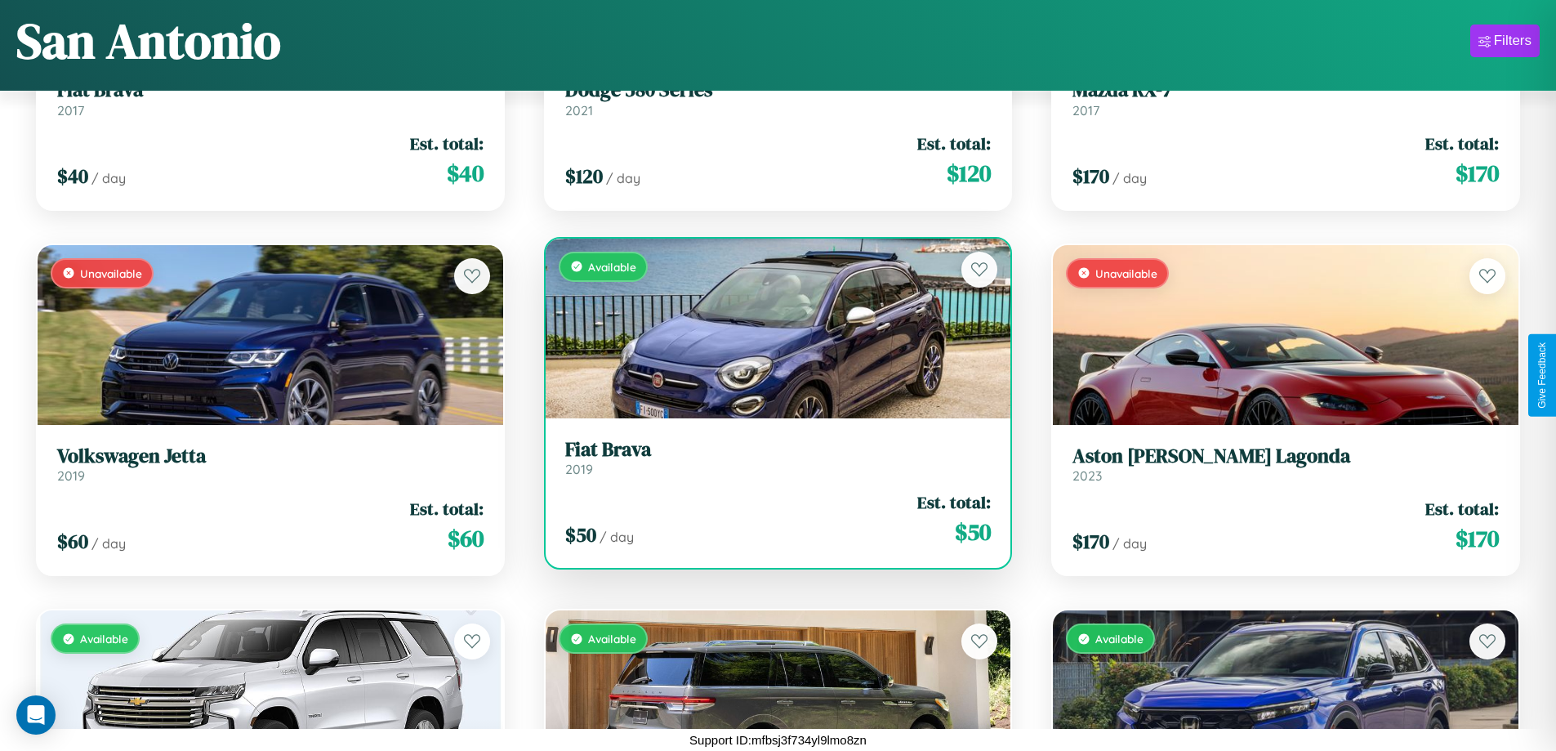
click at [771, 457] on h3 "Fiat Brava" at bounding box center [778, 450] width 426 height 24
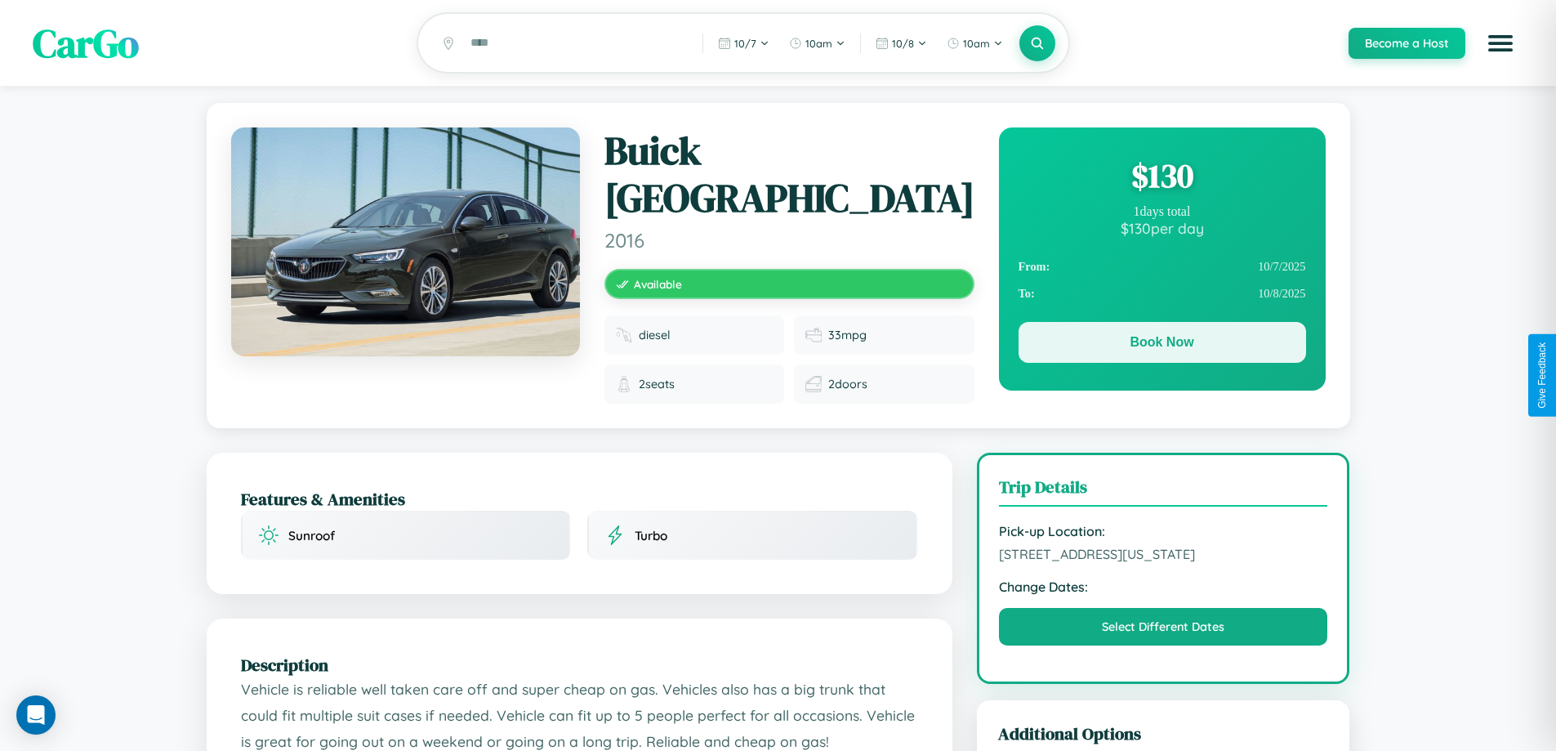
click at [1162, 345] on button "Book Now" at bounding box center [1163, 342] width 288 height 41
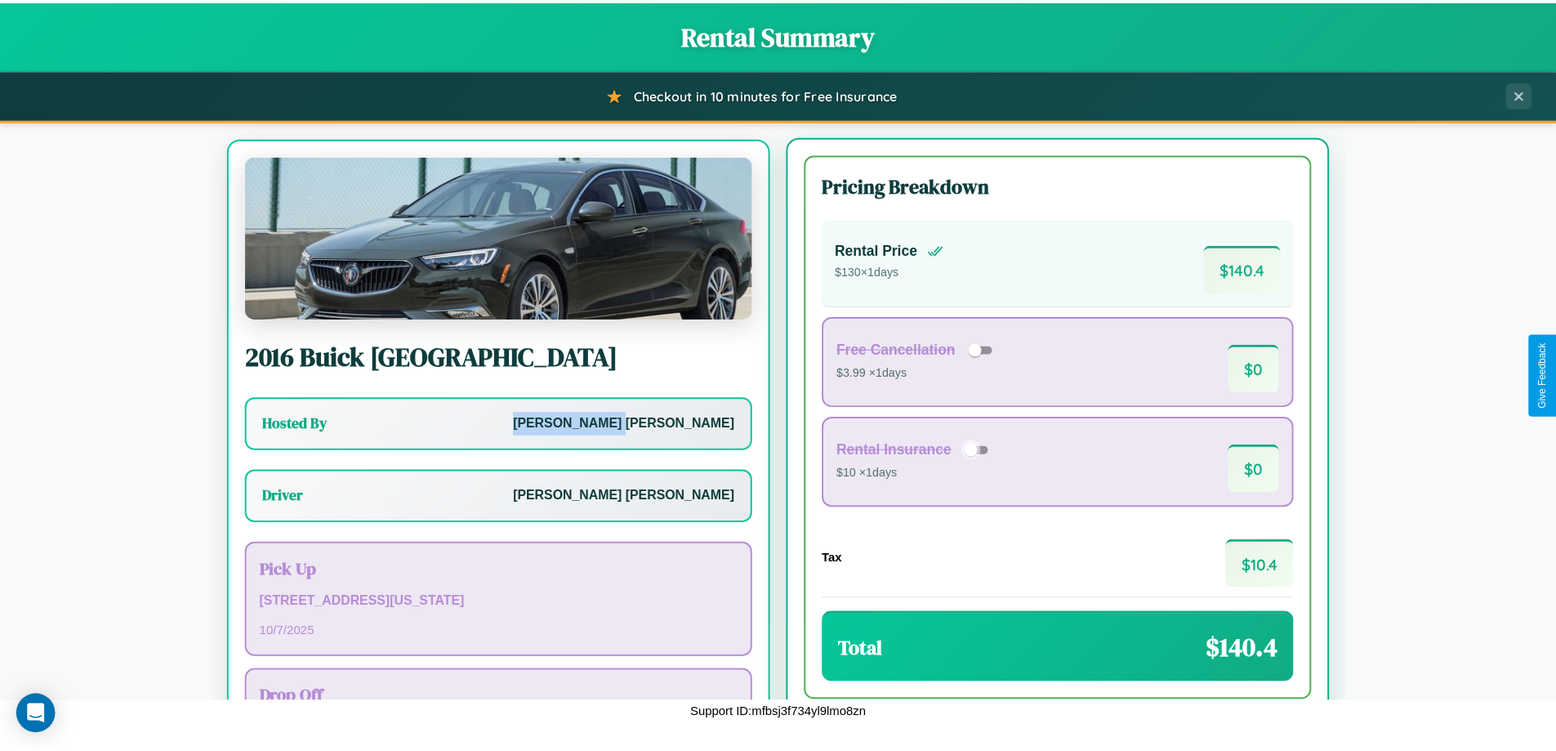
scroll to position [76, 0]
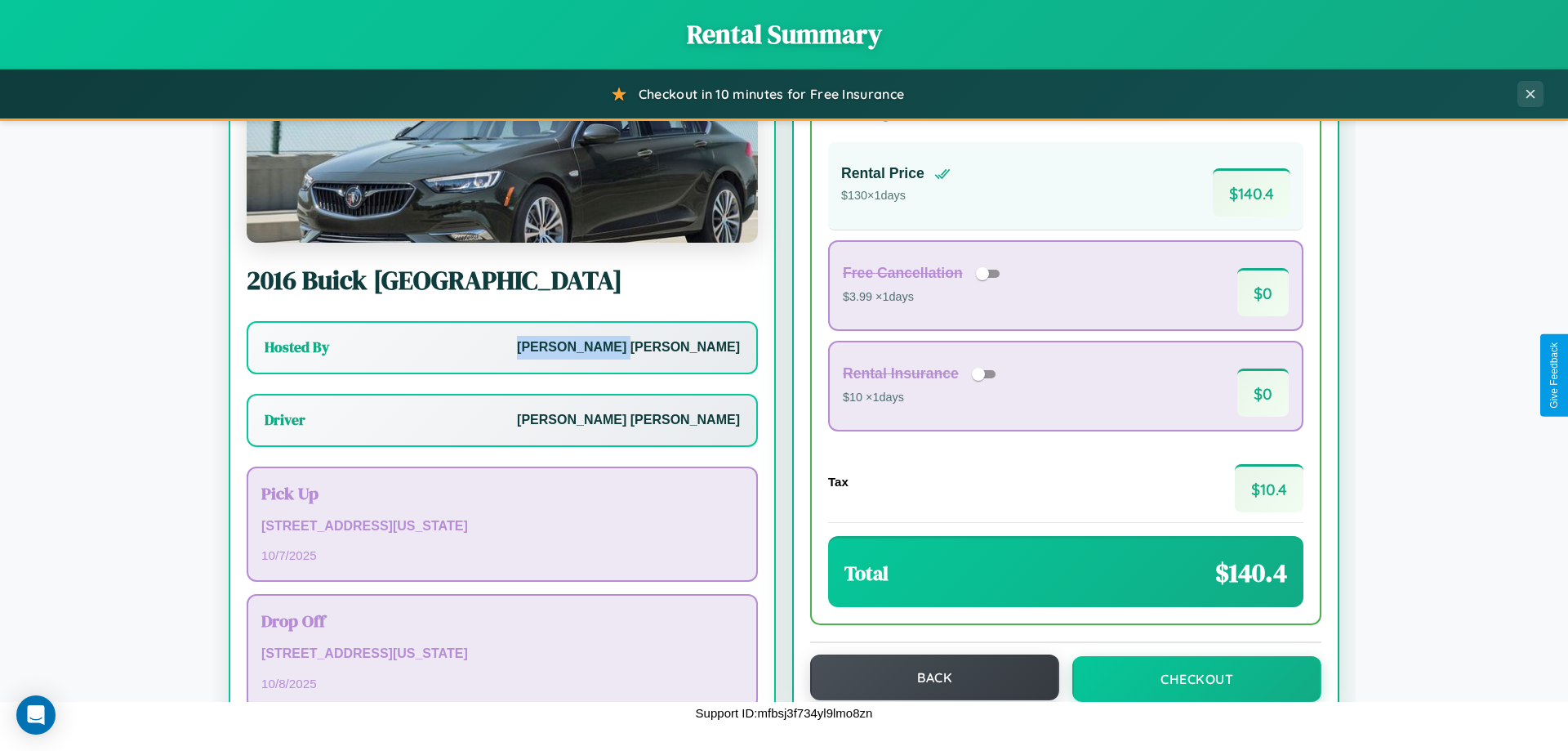
click at [926, 677] on button "Back" at bounding box center [933, 677] width 249 height 46
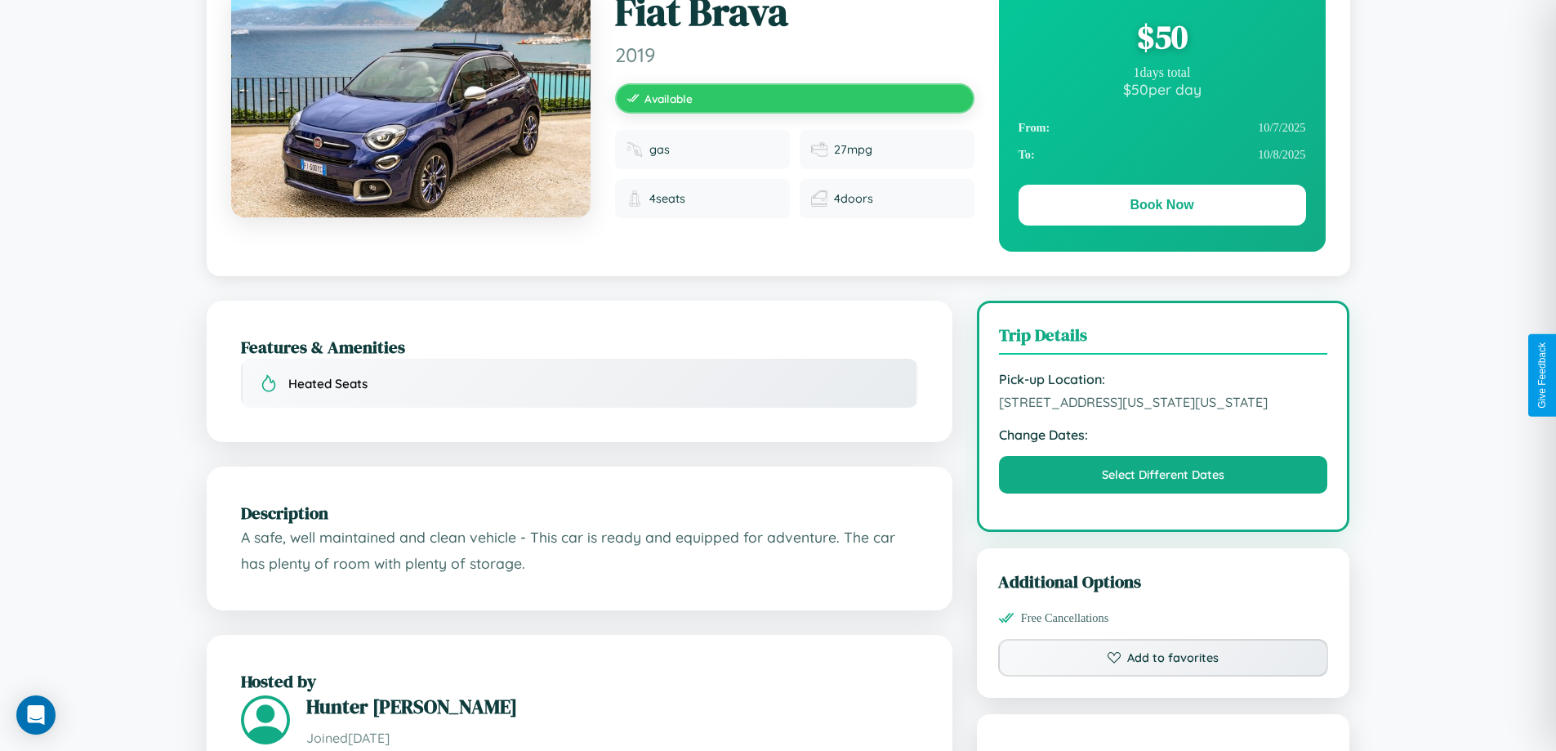
scroll to position [176, 0]
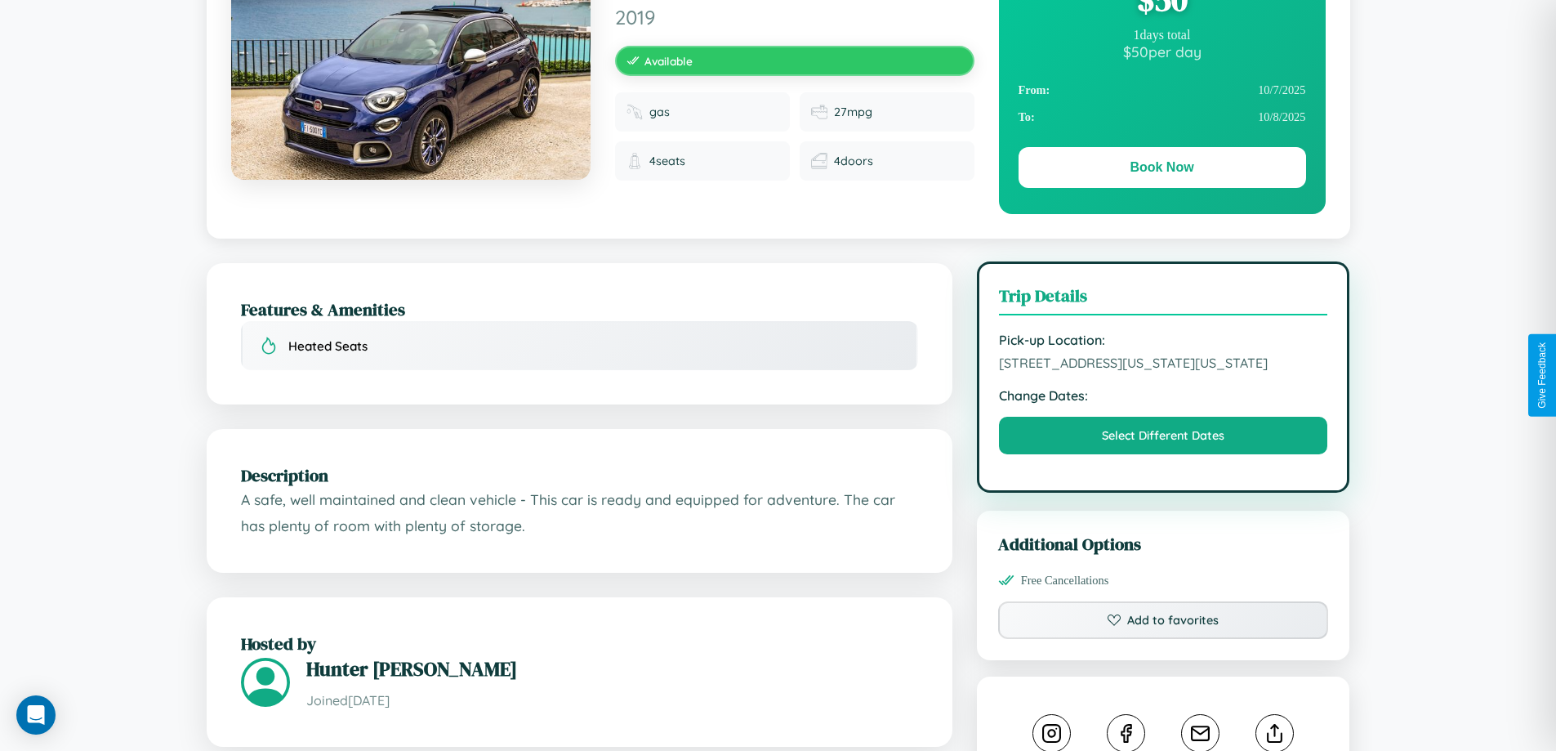
click at [1163, 371] on span "6829 Washington Street San Antonio Texas 52156 United States" at bounding box center [1163, 363] width 329 height 16
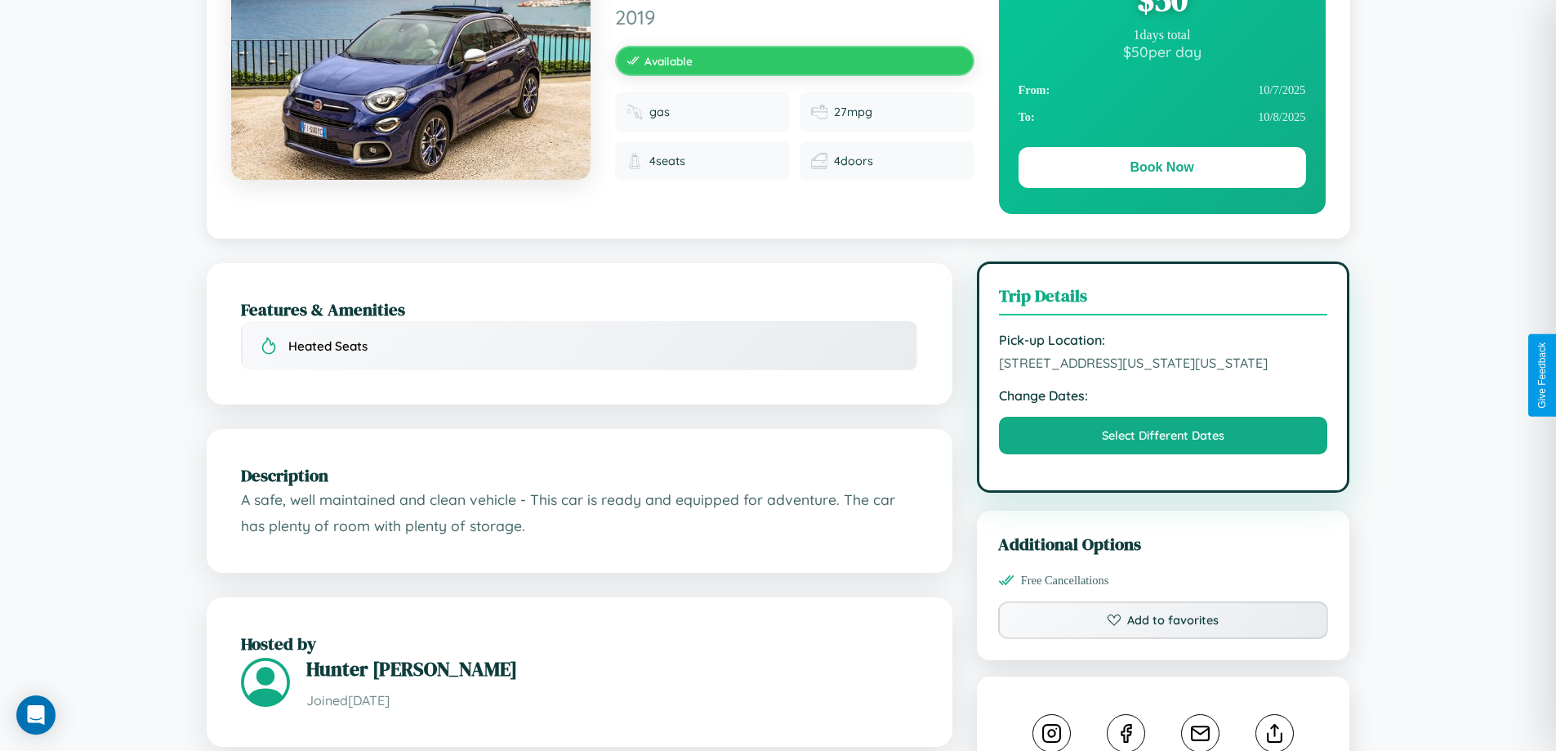
click at [1163, 371] on span "6829 Washington Street San Antonio Texas 52156 United States" at bounding box center [1163, 363] width 329 height 16
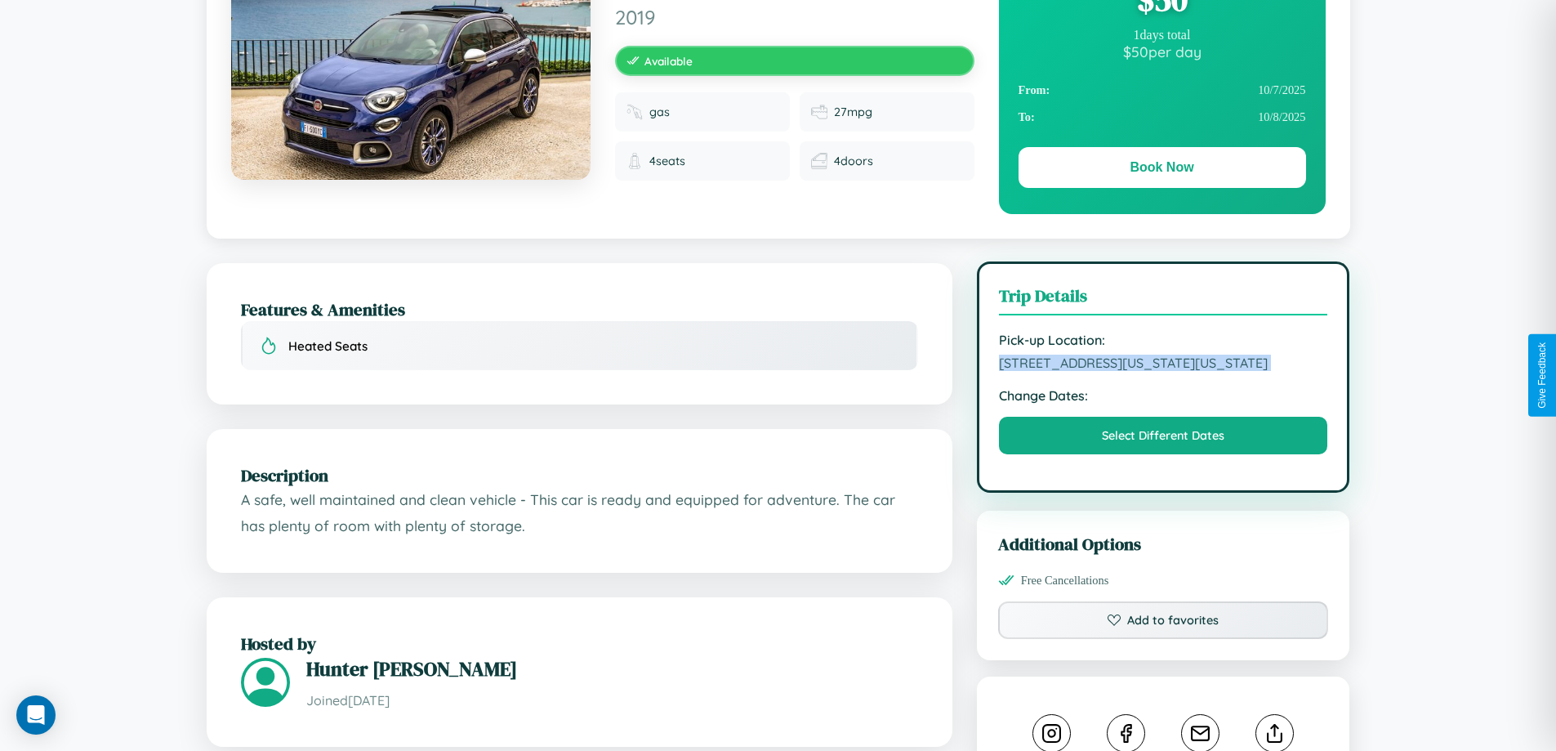
click at [1163, 371] on span "6829 Washington Street San Antonio Texas 52156 United States" at bounding box center [1163, 363] width 329 height 16
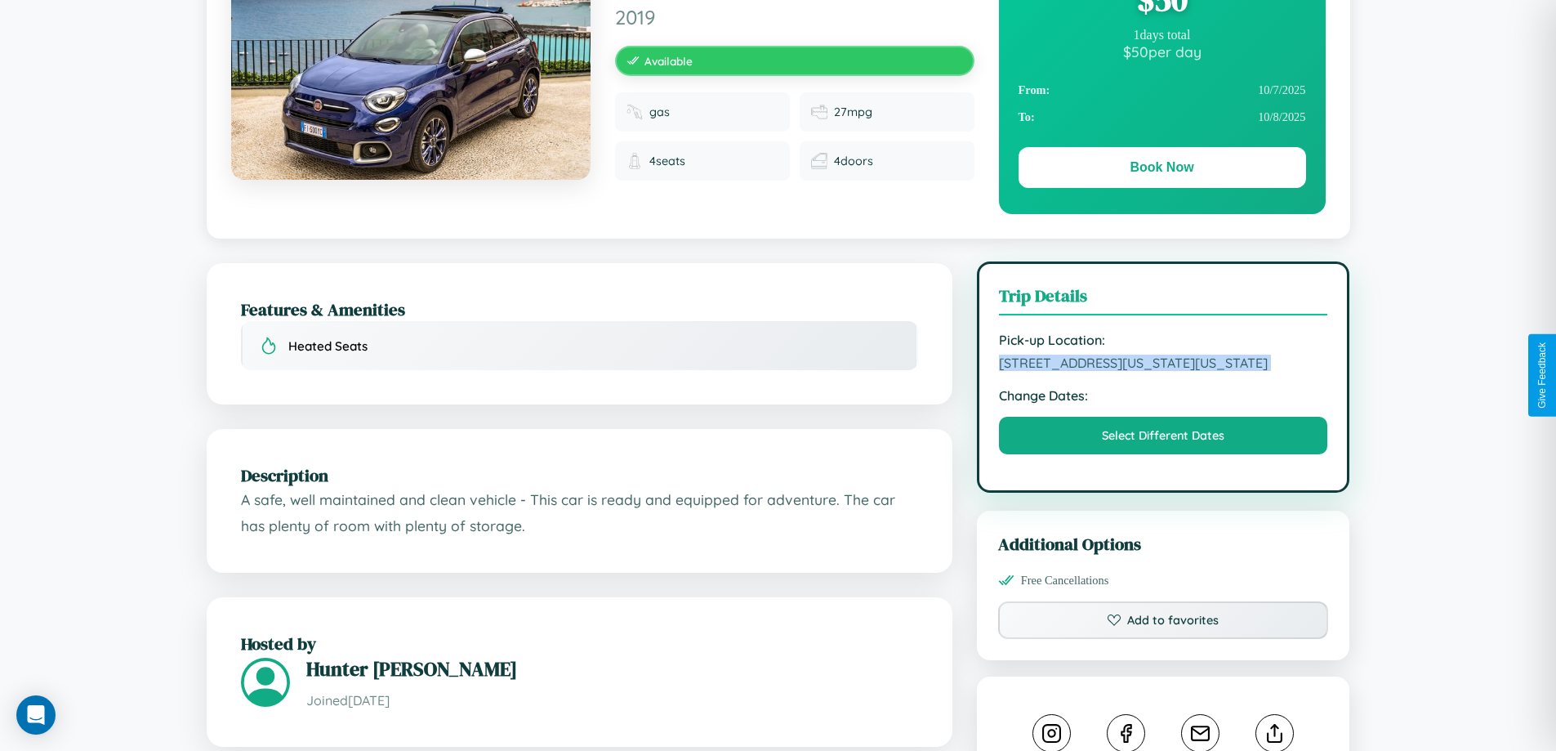
click at [1163, 371] on span "6829 Washington Street San Antonio Texas 52156 United States" at bounding box center [1163, 363] width 329 height 16
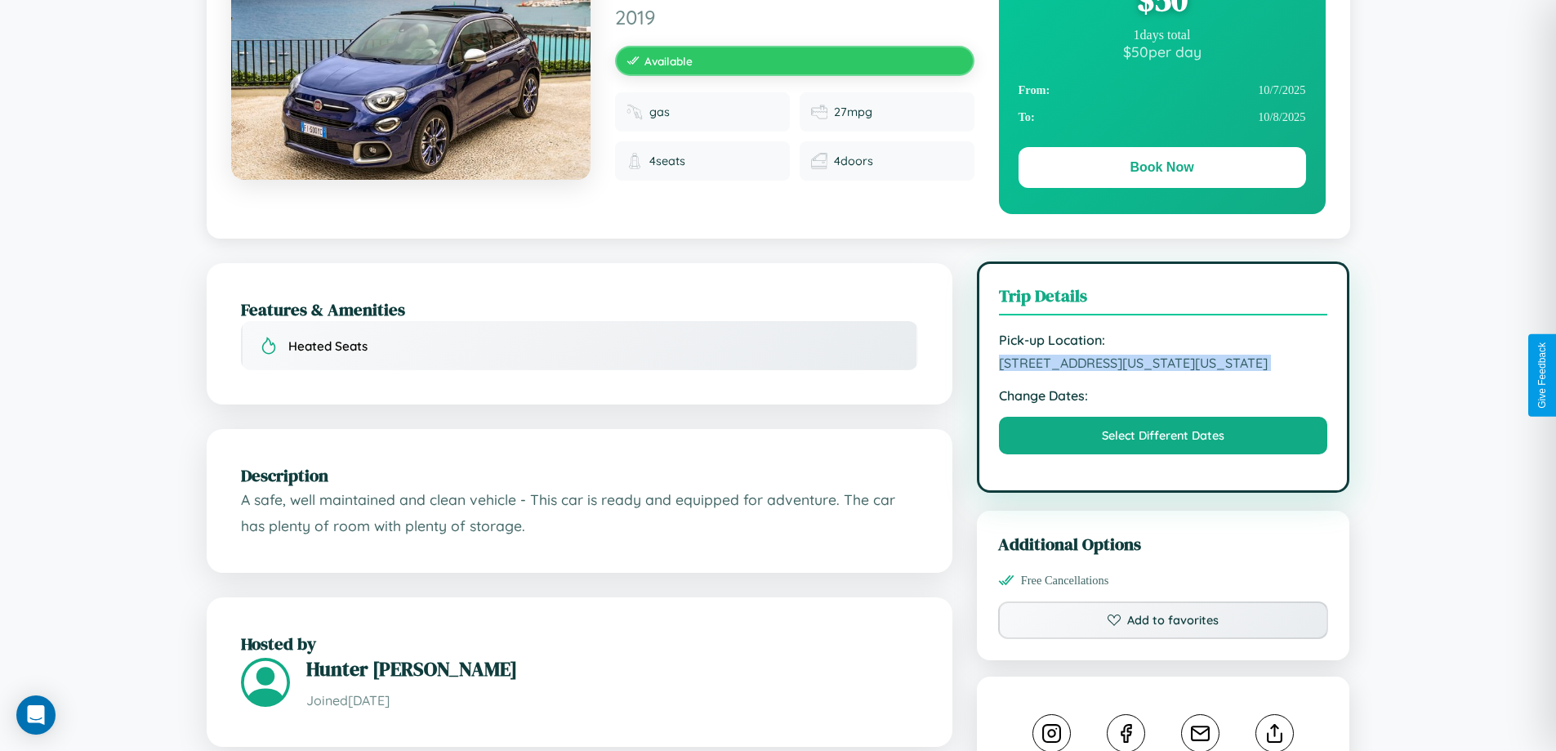
click at [1163, 371] on span "6829 Washington Street San Antonio Texas 52156 United States" at bounding box center [1163, 363] width 329 height 16
